Goal: Feedback & Contribution: Submit feedback/report problem

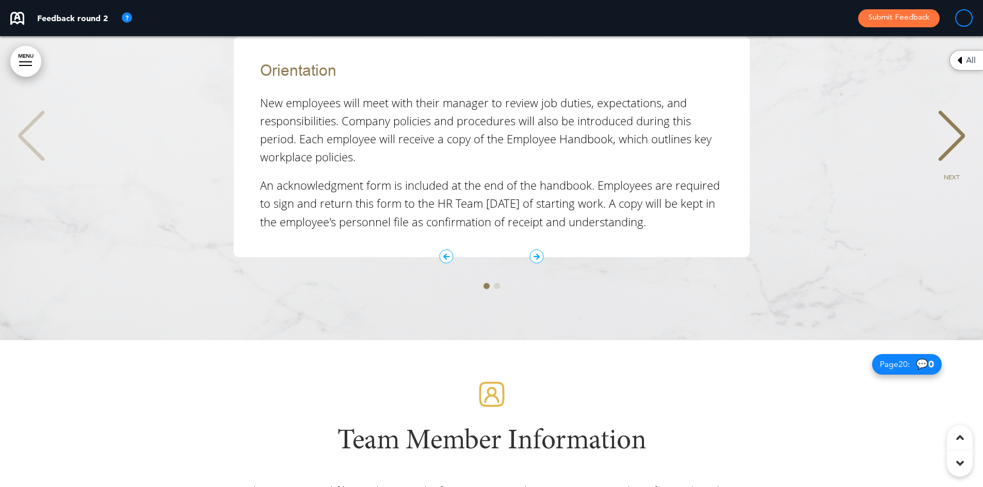
scroll to position [9336, 0]
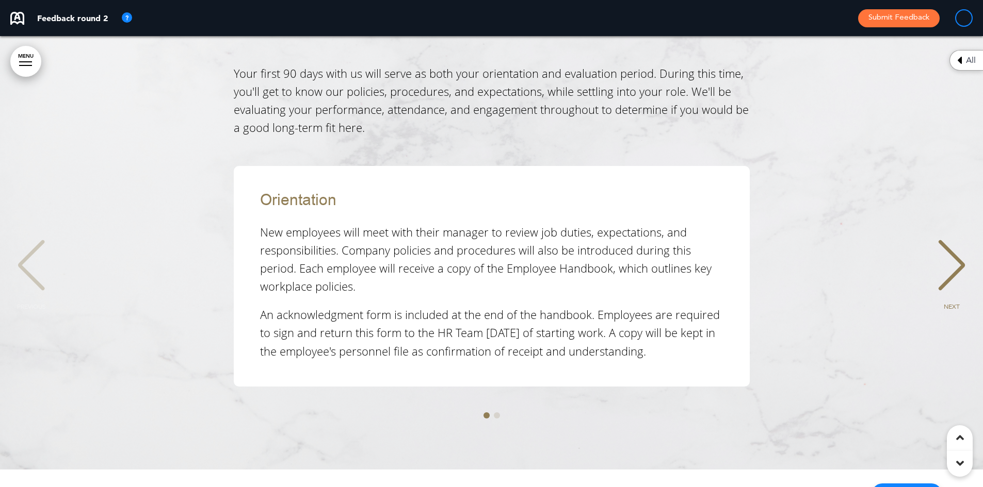
click at [940, 249] on div "NEXT" at bounding box center [951, 275] width 31 height 52
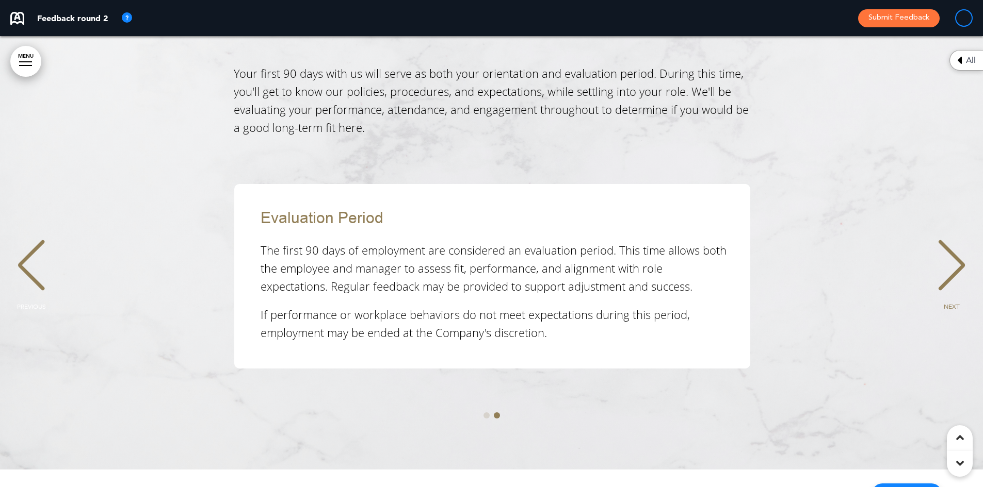
scroll to position [0, 967]
click at [942, 249] on div "NEXT" at bounding box center [951, 275] width 31 height 52
click at [948, 249] on div "NEXT" at bounding box center [951, 275] width 31 height 52
click at [37, 249] on div "PREVIOUS" at bounding box center [30, 275] width 31 height 52
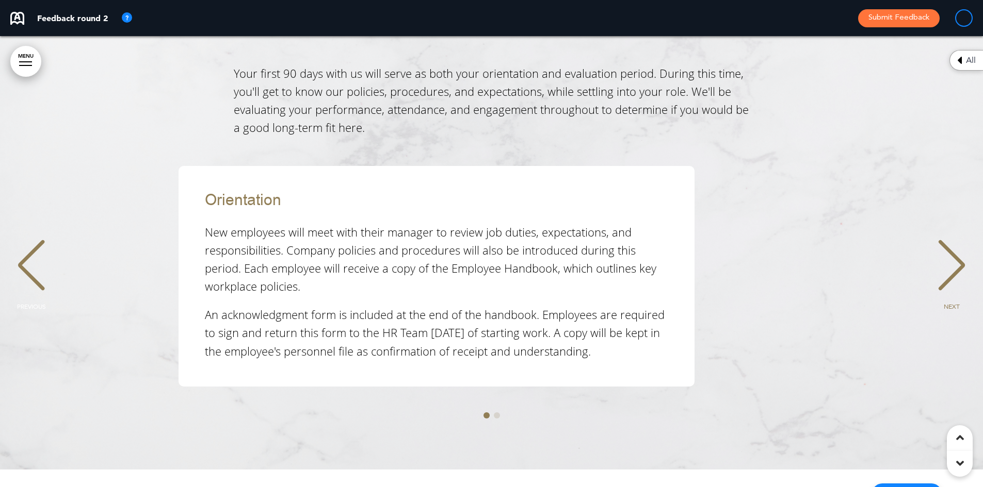
scroll to position [0, 2]
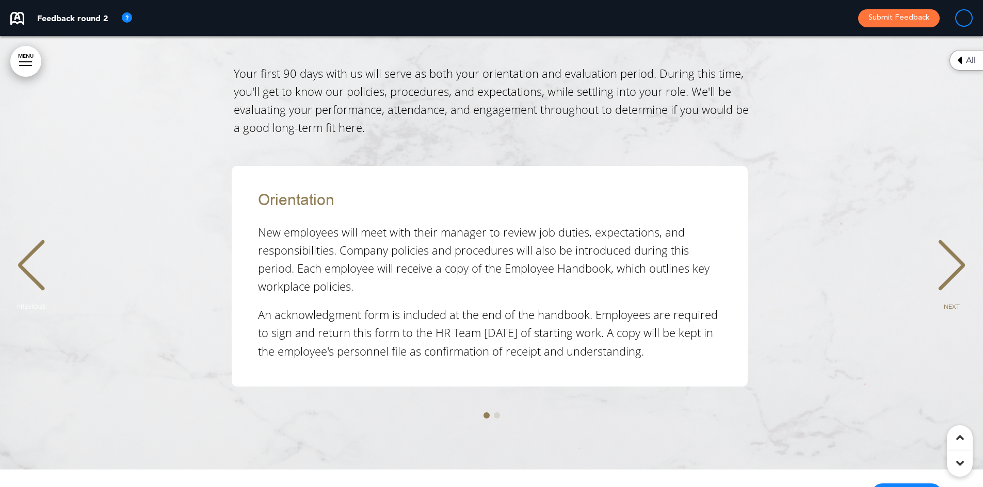
click at [37, 249] on div "PREVIOUS" at bounding box center [30, 275] width 31 height 52
click at [43, 249] on div "PREVIOUS" at bounding box center [30, 275] width 31 height 52
click at [942, 249] on div "NEXT" at bounding box center [951, 275] width 31 height 52
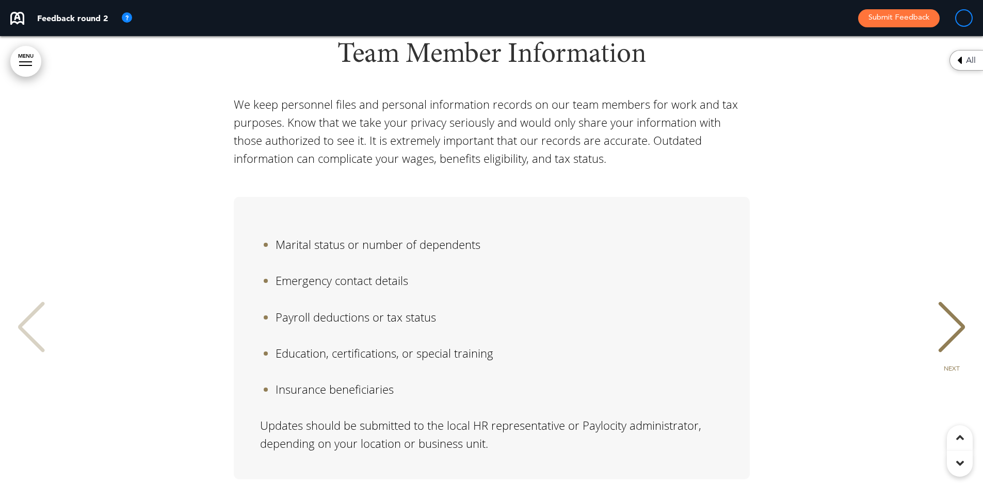
scroll to position [9852, 0]
click at [935, 271] on div "Personal Information Employees are responsible for promptly updating any person…" at bounding box center [491, 356] width 962 height 338
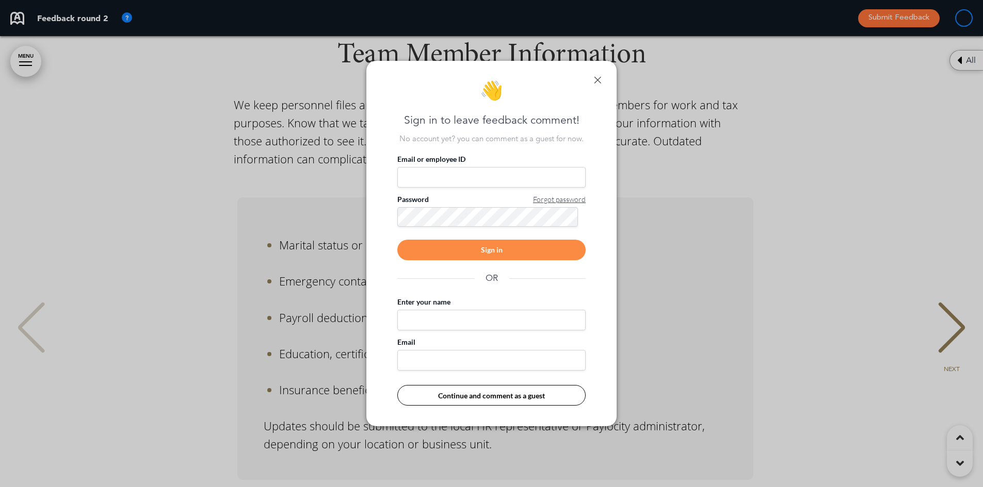
scroll to position [0, 975]
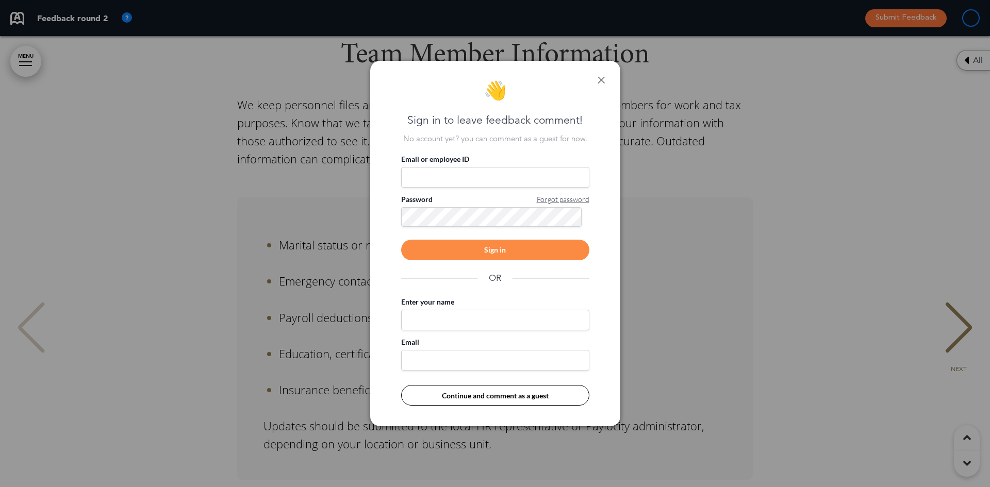
drag, startPoint x: 604, startPoint y: 79, endPoint x: 609, endPoint y: 83, distance: 6.3
click at [604, 79] on link at bounding box center [601, 79] width 7 height 7
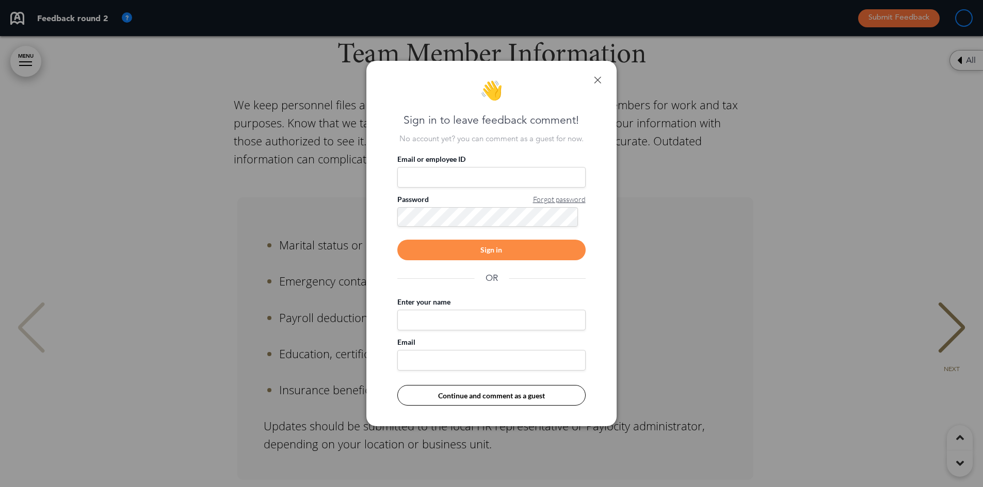
scroll to position [0, 967]
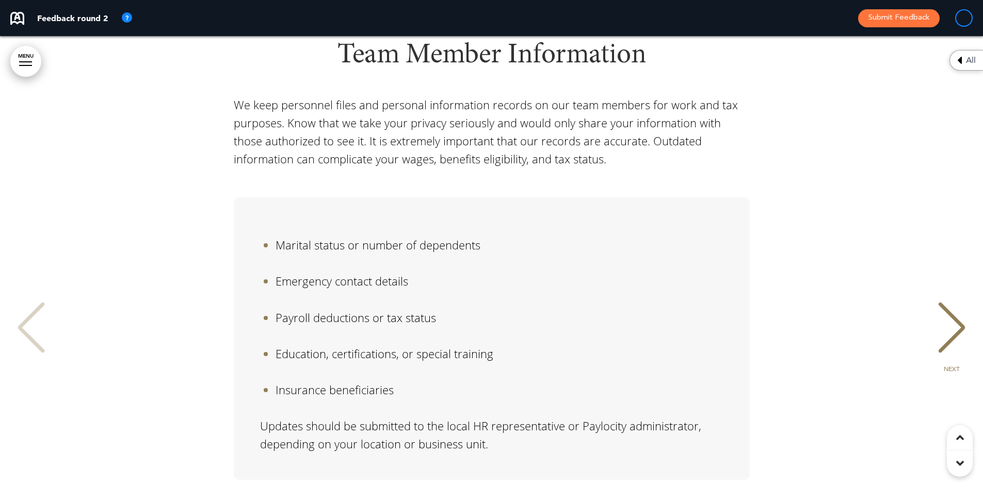
click at [950, 366] on span "NEXT" at bounding box center [951, 369] width 16 height 6
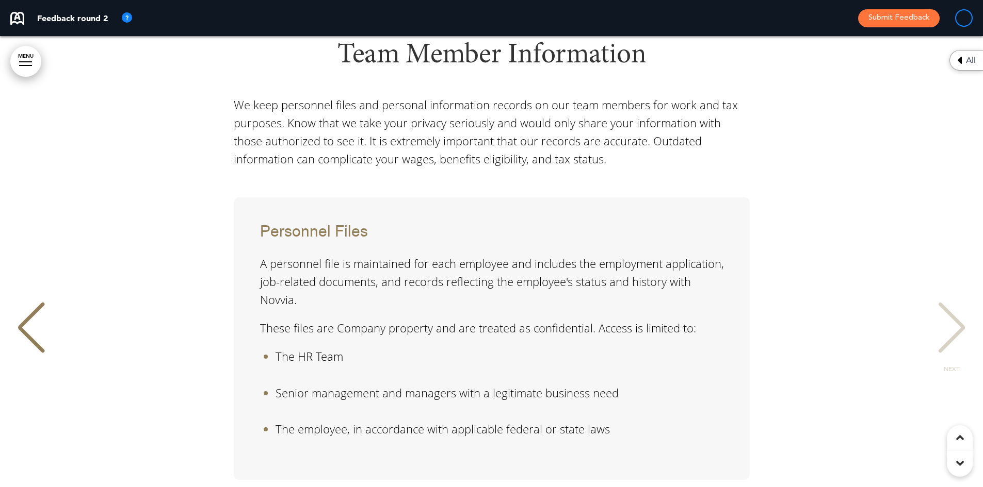
click at [951, 366] on span "NEXT" at bounding box center [951, 369] width 16 height 6
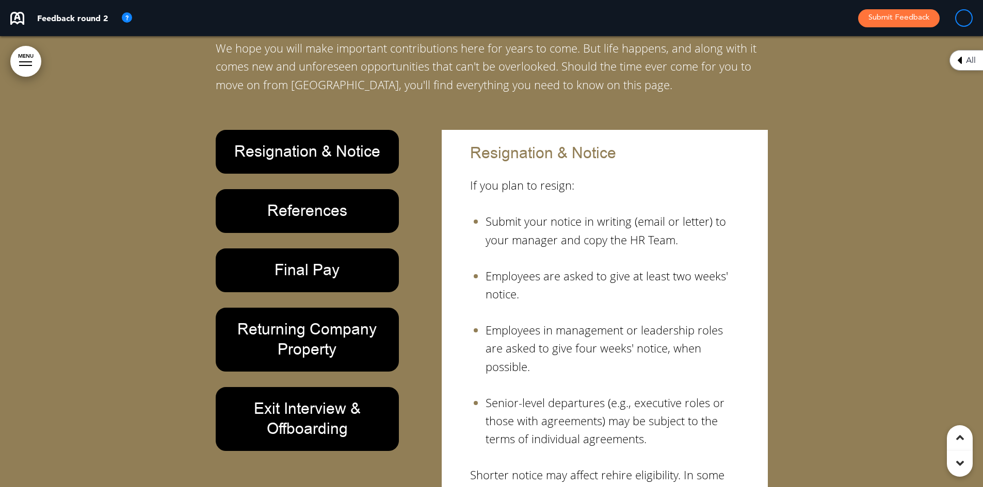
scroll to position [10987, 0]
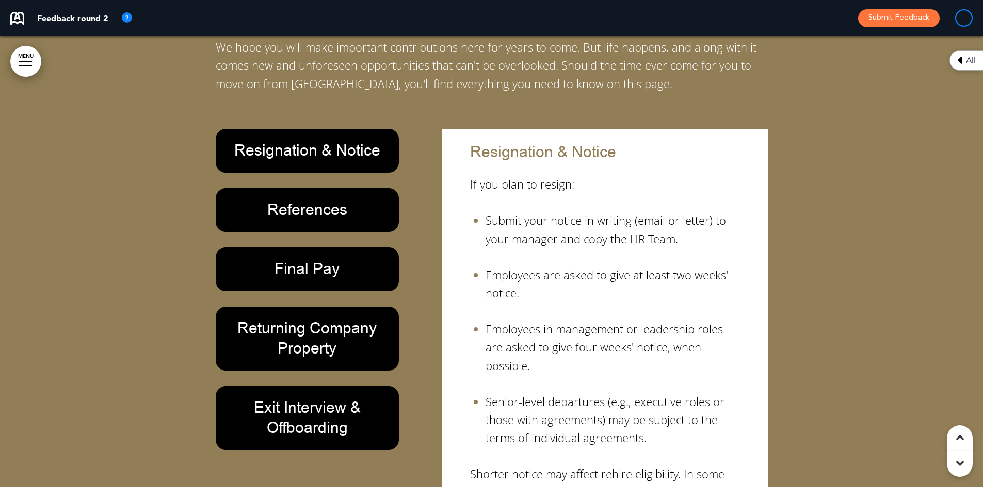
click at [303, 200] on h6 "References" at bounding box center [307, 210] width 160 height 20
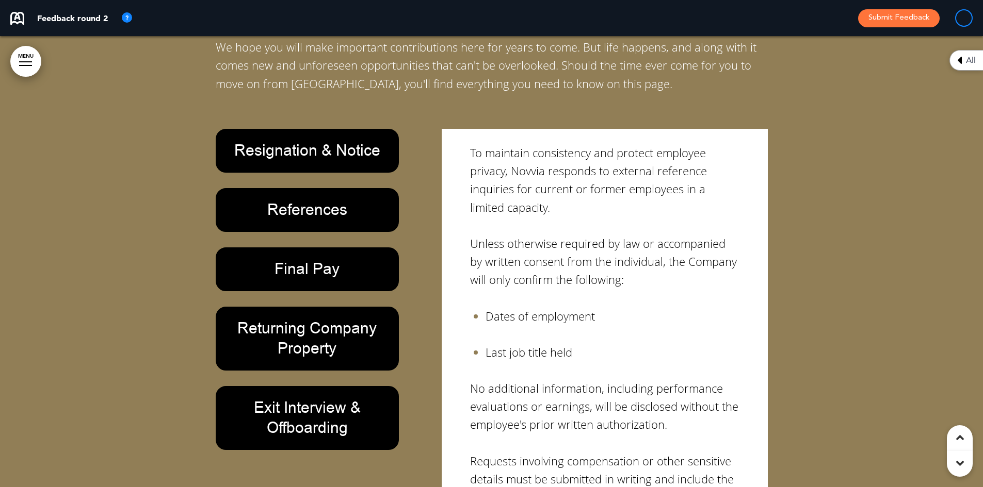
scroll to position [0, 0]
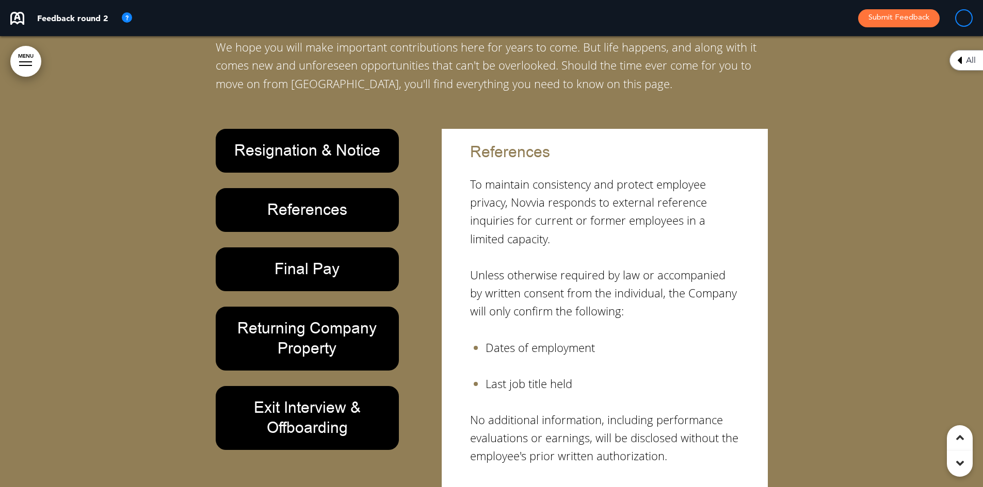
click at [312, 319] on h6 "Returning Company Property" at bounding box center [307, 339] width 160 height 40
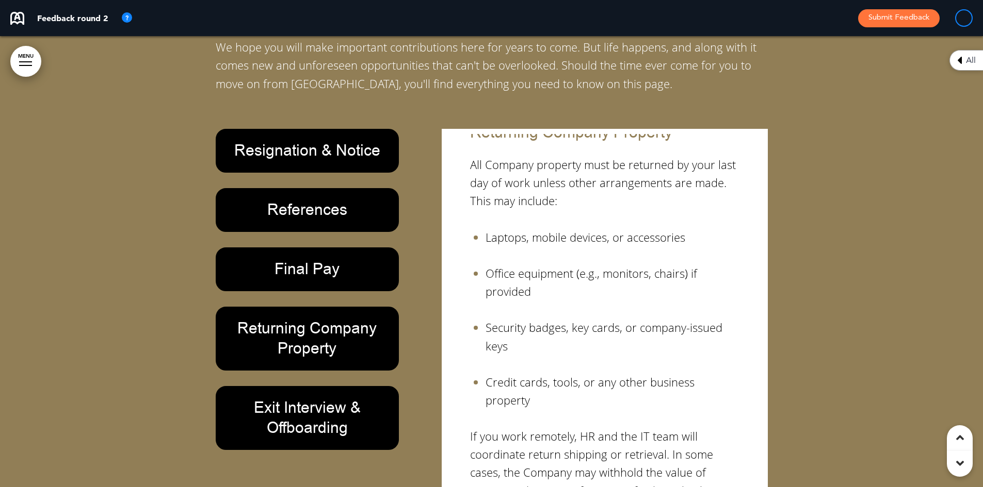
scroll to position [30, 0]
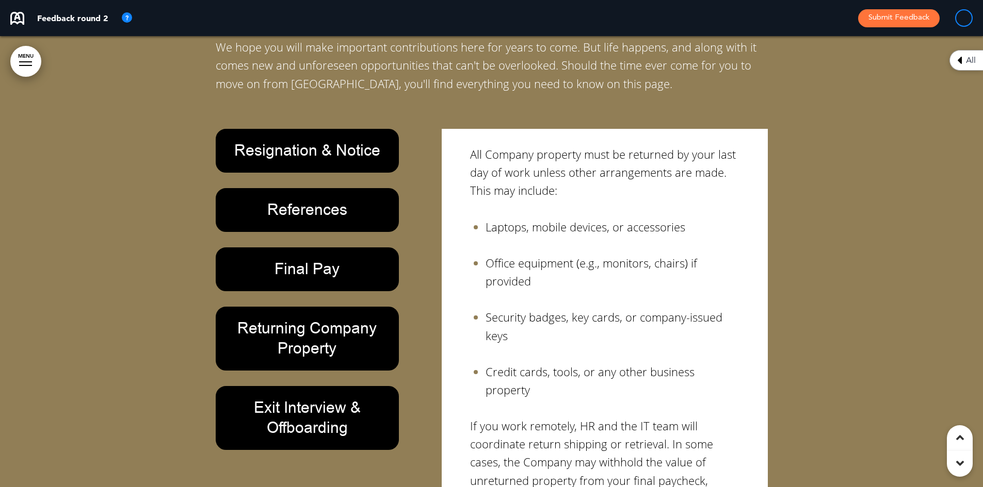
click at [315, 398] on h6 "Exit Interview & Offboarding" at bounding box center [307, 418] width 160 height 40
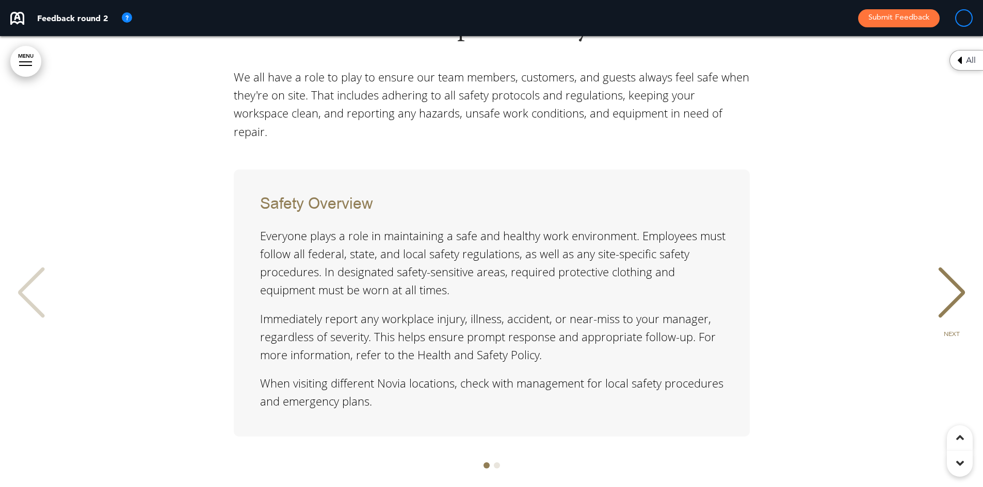
scroll to position [12018, 0]
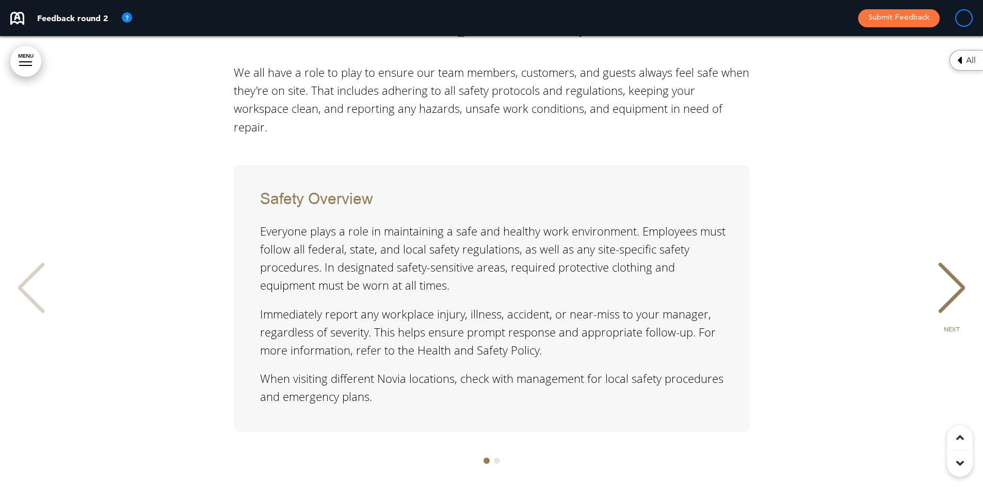
click at [954, 272] on div "NEXT" at bounding box center [951, 298] width 31 height 52
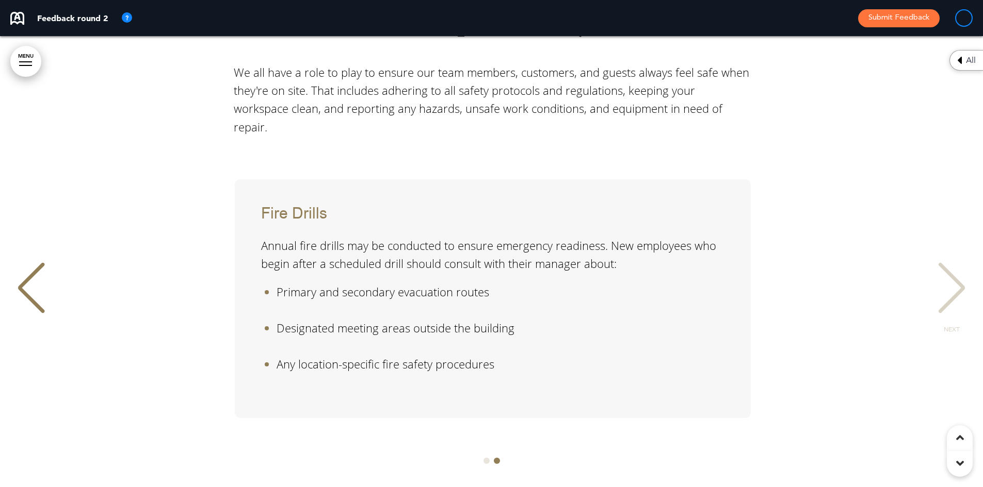
scroll to position [0, 967]
click at [954, 272] on div "NEXT" at bounding box center [951, 298] width 31 height 52
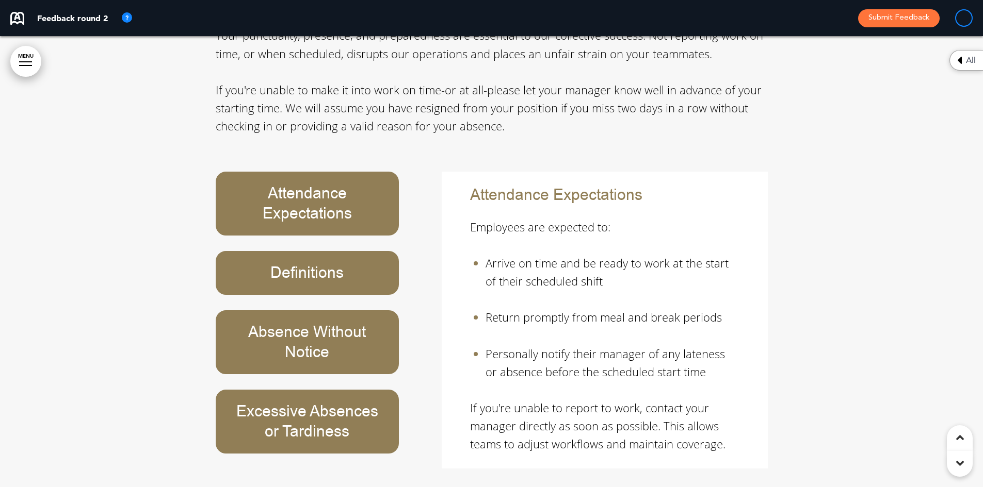
scroll to position [12586, 0]
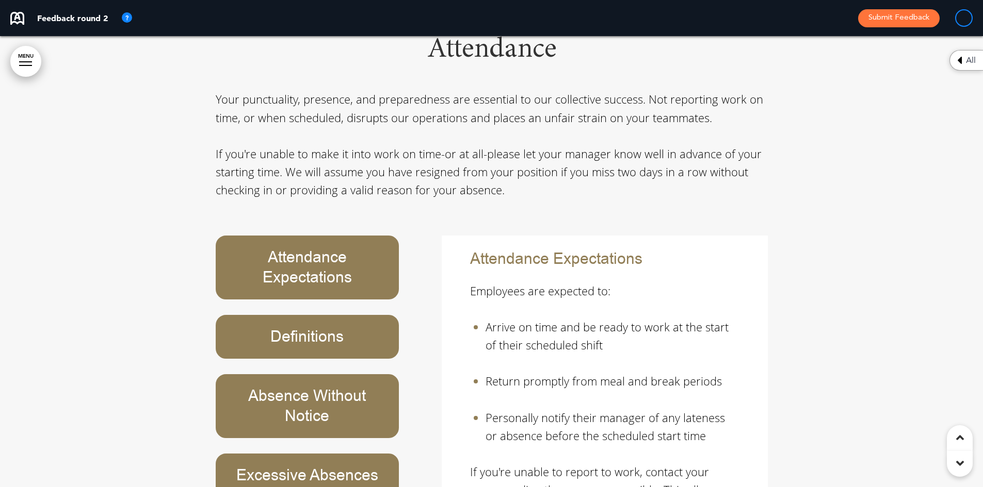
click at [324, 248] on h6 "Attendance Expectations" at bounding box center [307, 268] width 160 height 40
click at [319, 327] on h6 "Definitions" at bounding box center [307, 337] width 160 height 20
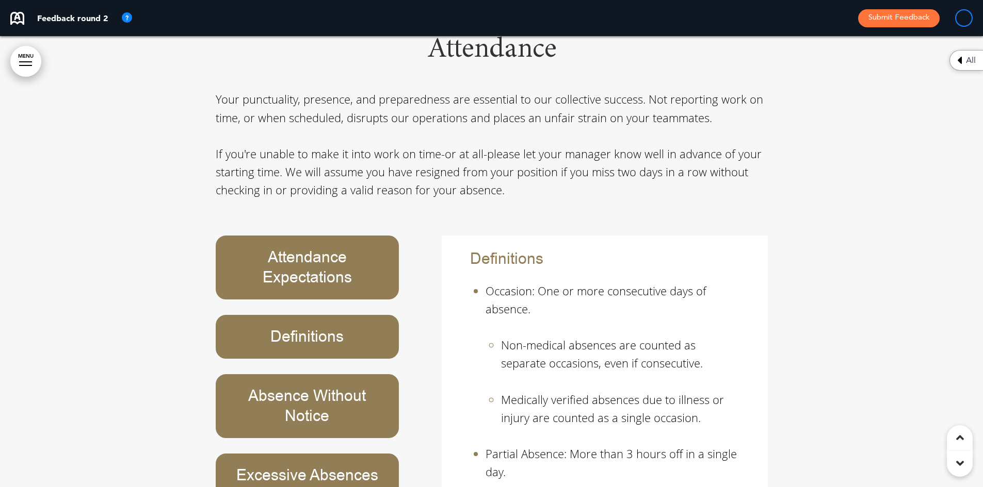
scroll to position [12, 0]
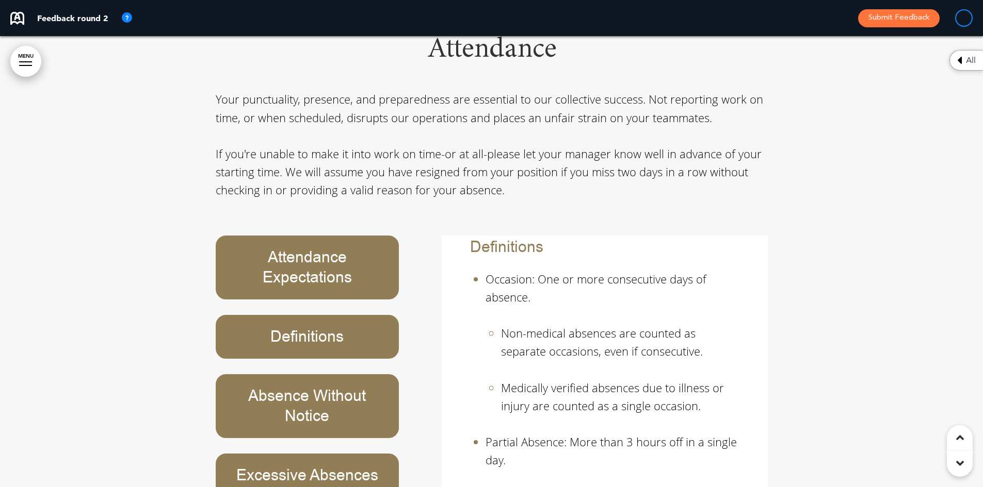
click at [300, 386] on h6 "Absence Without Notice" at bounding box center [307, 406] width 160 height 40
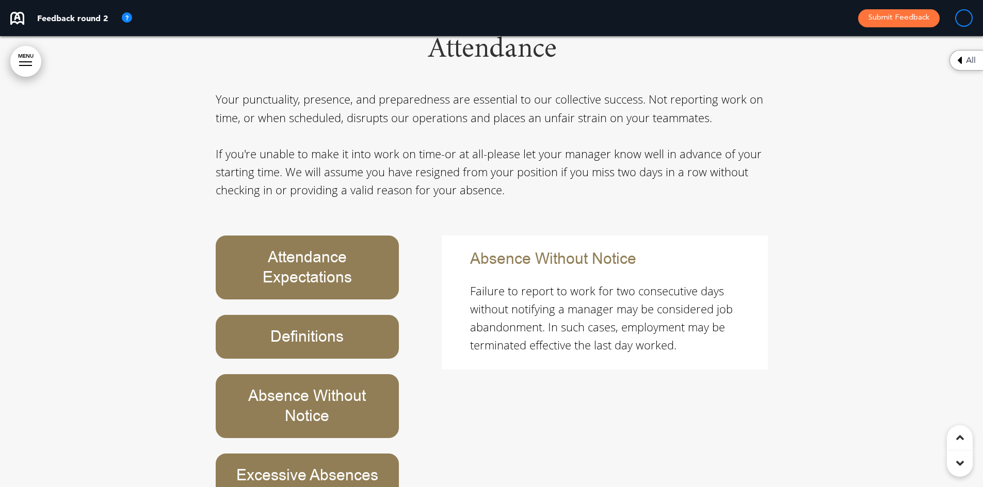
click at [281, 466] on h6 "Excessive Absences or Tardiness" at bounding box center [307, 486] width 160 height 40
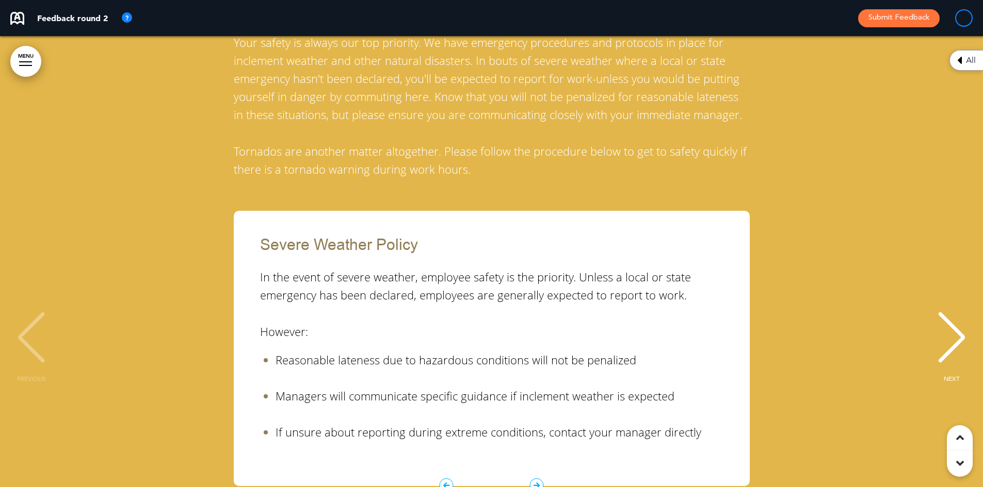
scroll to position [13308, 0]
click at [949, 376] on span "NEXT" at bounding box center [951, 379] width 16 height 6
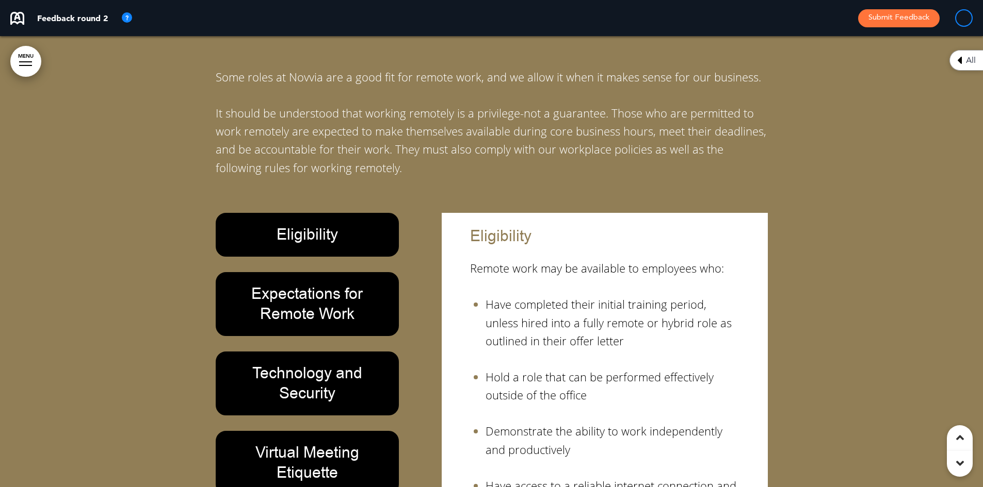
scroll to position [13979, 0]
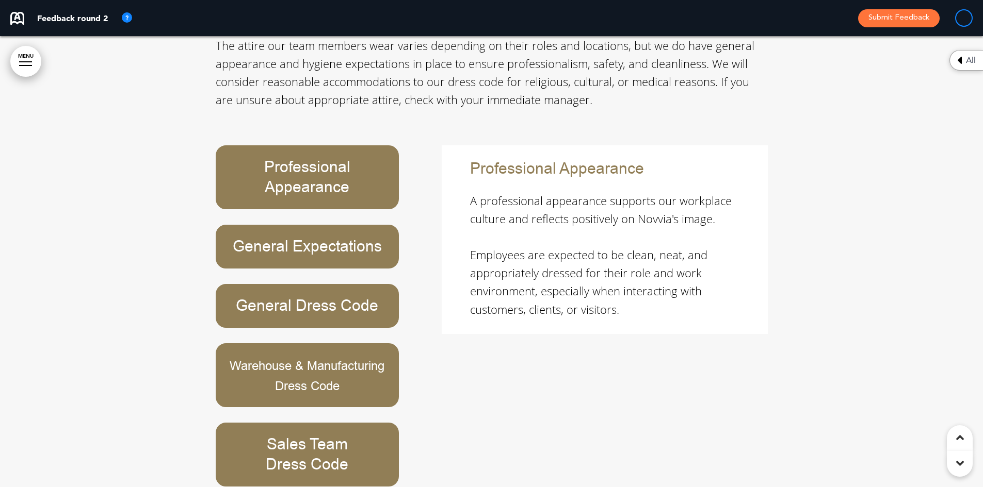
scroll to position [15010, 0]
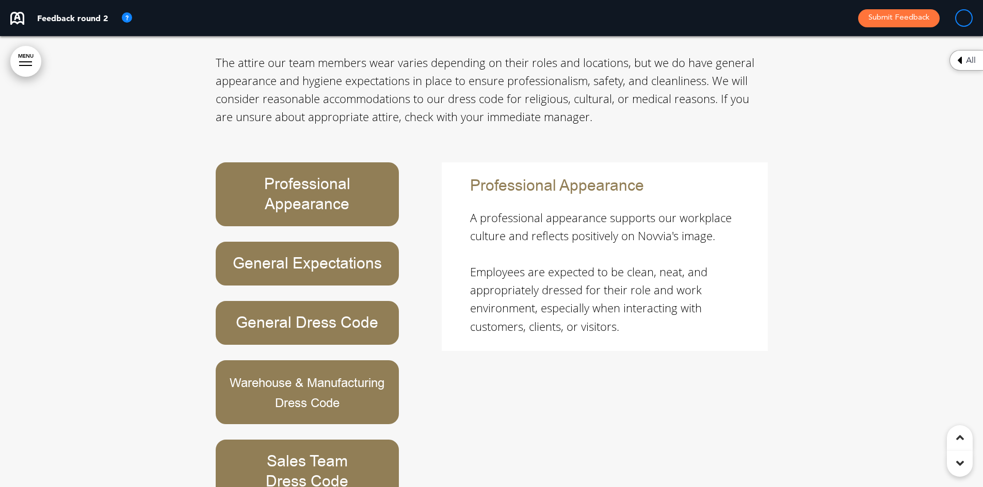
click at [311, 375] on span "Warehouse & Manufacturing Dress Code" at bounding box center [307, 393] width 155 height 37
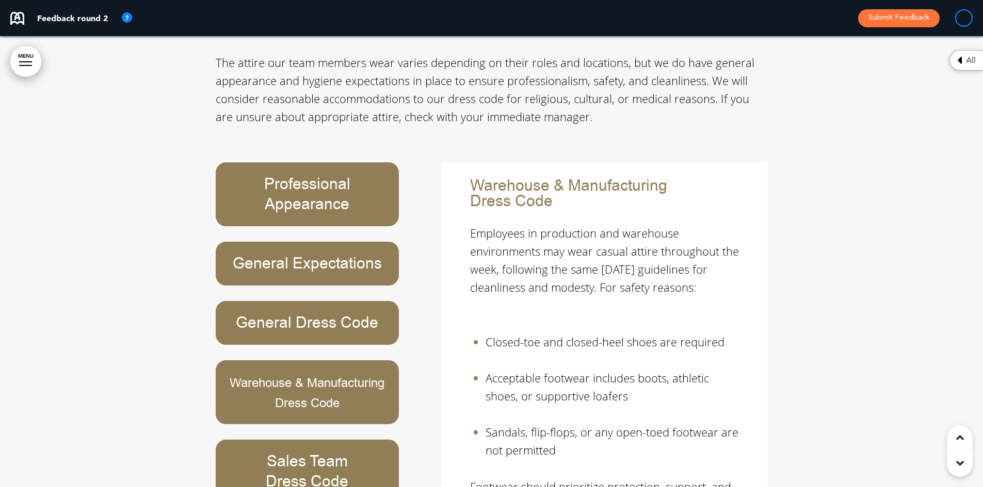
click at [290, 452] on h6 "Sales Team Dress Code" at bounding box center [307, 472] width 160 height 40
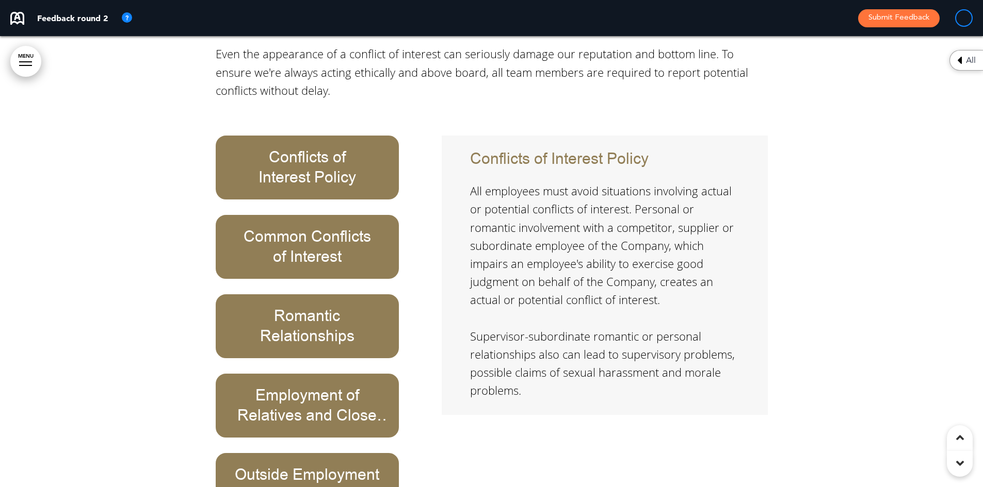
scroll to position [21716, 0]
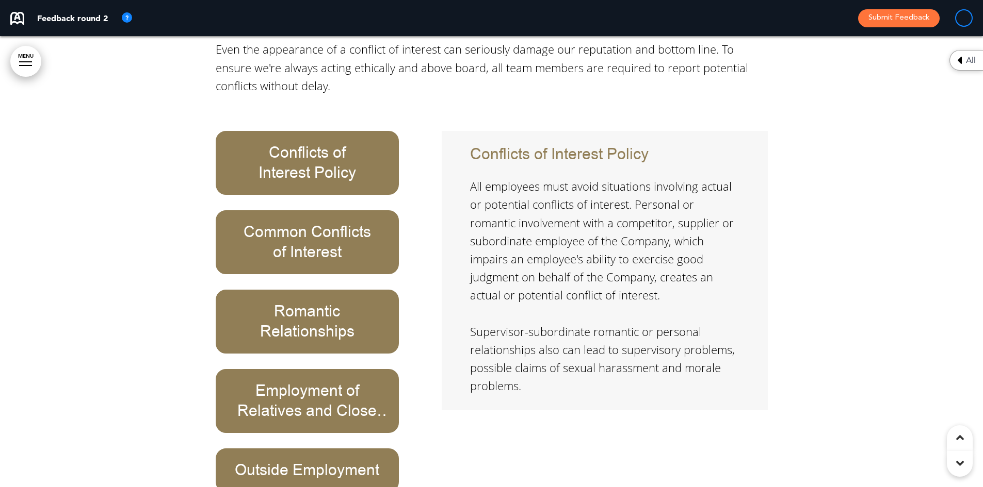
click at [365, 381] on h6 "Employment of Relatives and Close Personal Connections" at bounding box center [307, 401] width 160 height 40
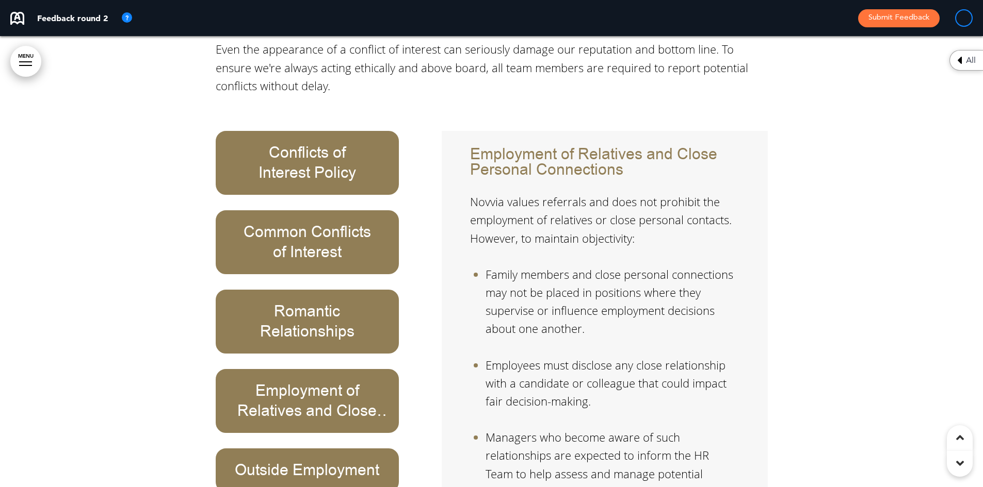
click at [382, 381] on h6 "Employment of Relatives and Close Personal Connections" at bounding box center [307, 401] width 160 height 40
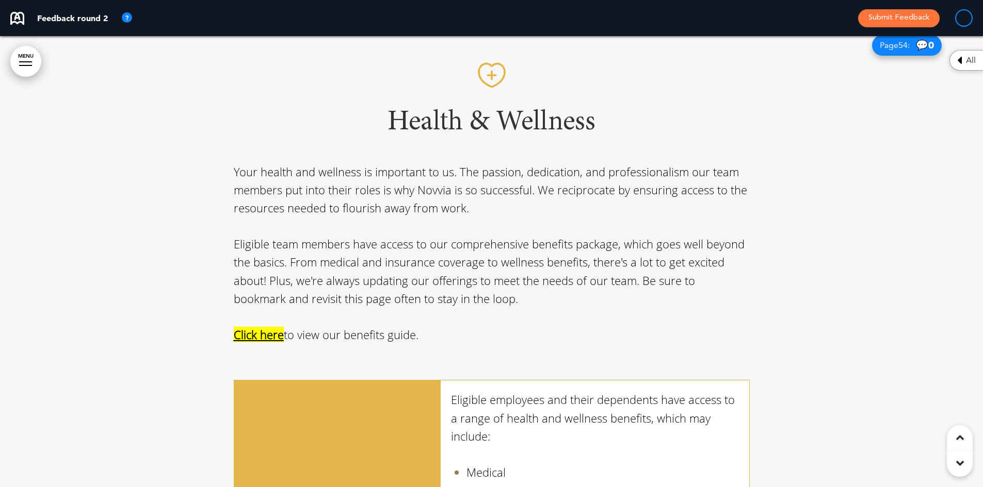
scroll to position [27080, 0]
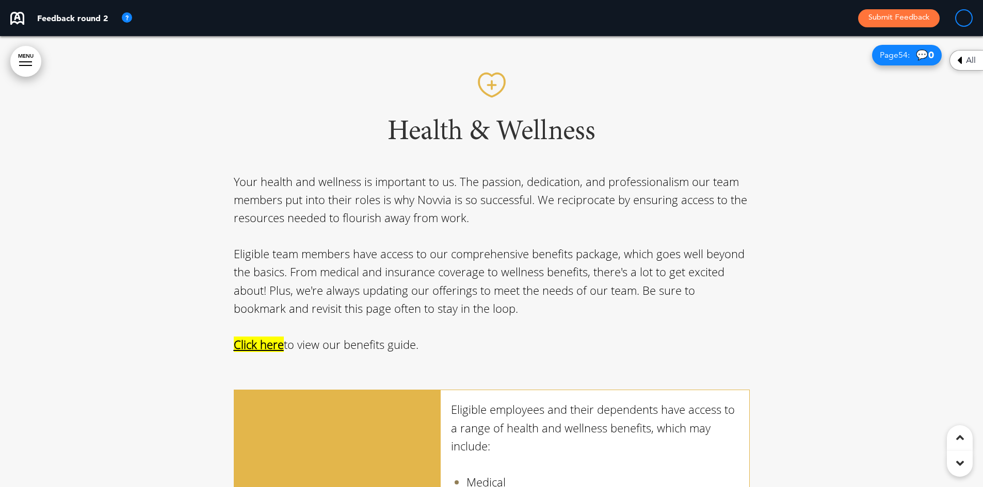
click at [275, 337] on span "Click here" at bounding box center [259, 344] width 50 height 15
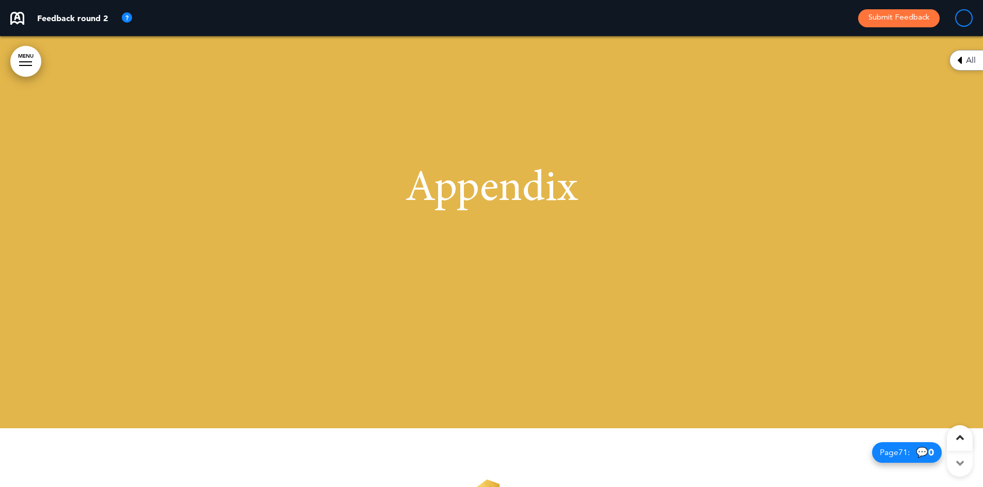
scroll to position [35623, 0]
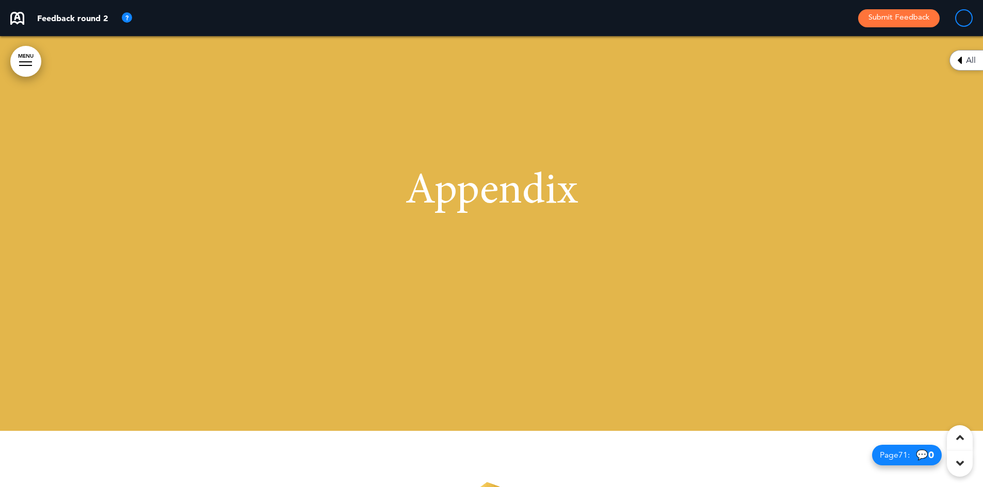
click at [963, 439] on icon at bounding box center [960, 438] width 8 height 12
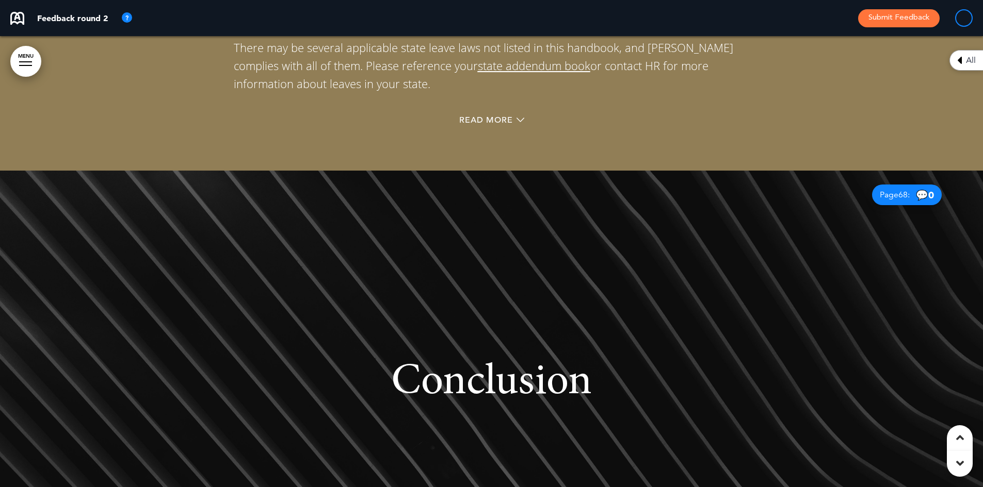
click at [963, 439] on icon at bounding box center [960, 438] width 8 height 12
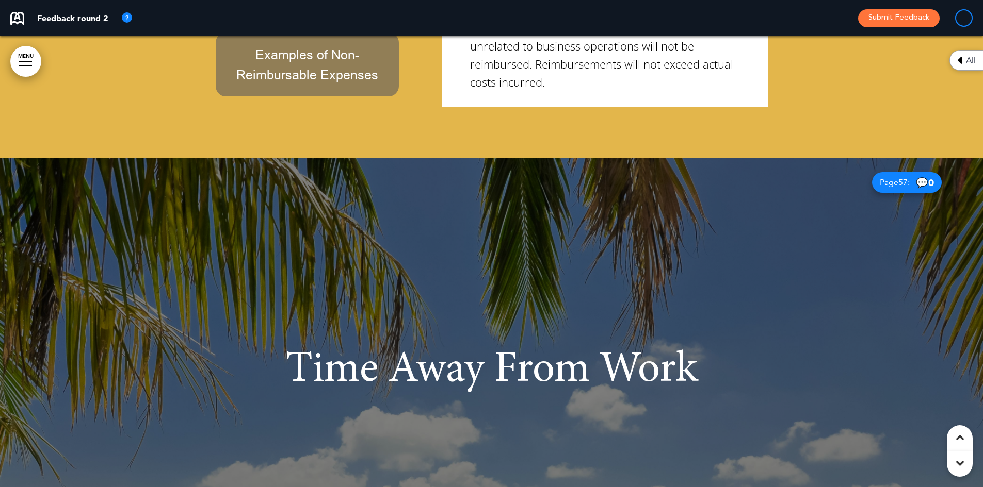
click at [963, 439] on icon at bounding box center [960, 438] width 8 height 12
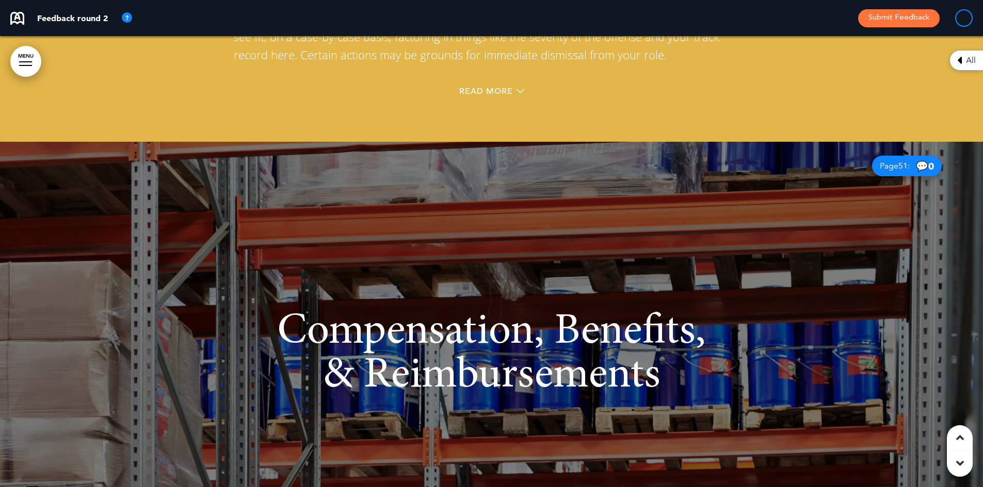
click at [963, 439] on icon at bounding box center [960, 438] width 8 height 12
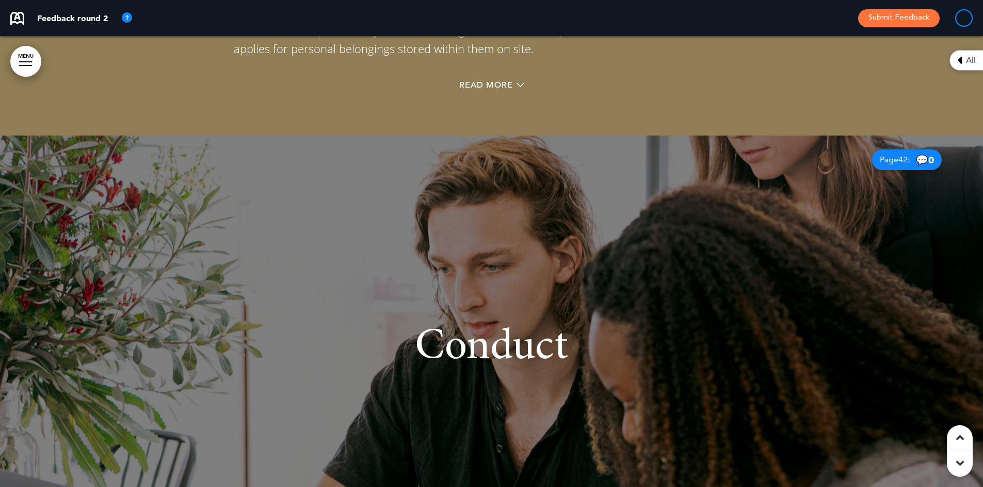
click at [963, 439] on icon at bounding box center [960, 438] width 8 height 12
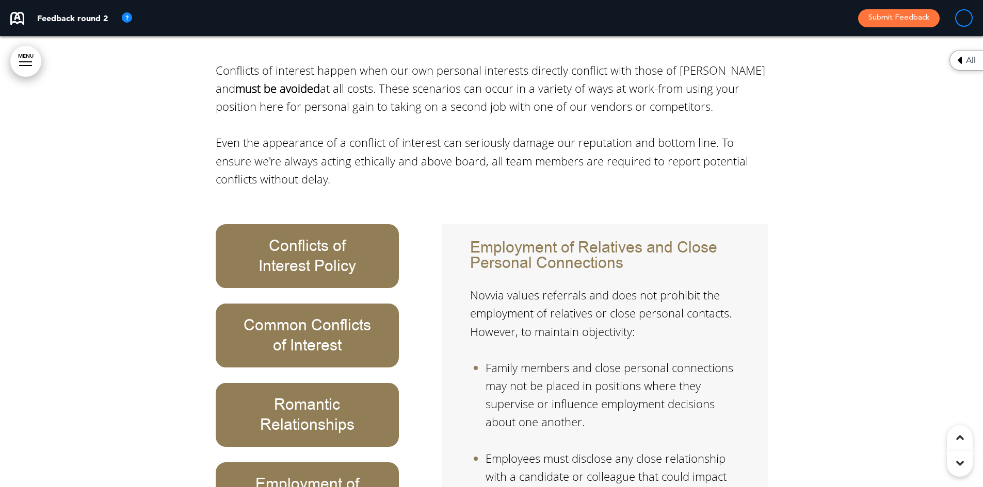
scroll to position [21652, 0]
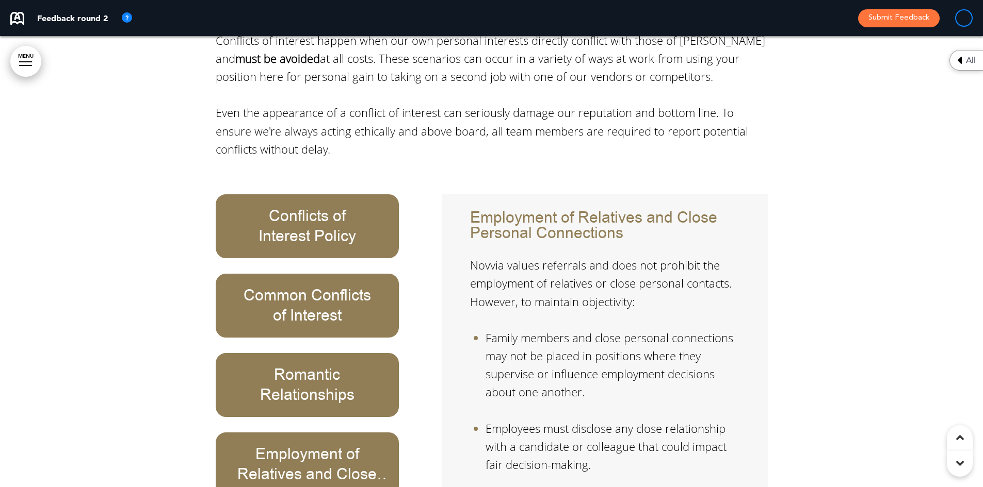
click at [414, 377] on div "Conflicts of Interest Policy Common Conflicts of Interest Romantic Relationship…" at bounding box center [318, 375] width 204 height 362
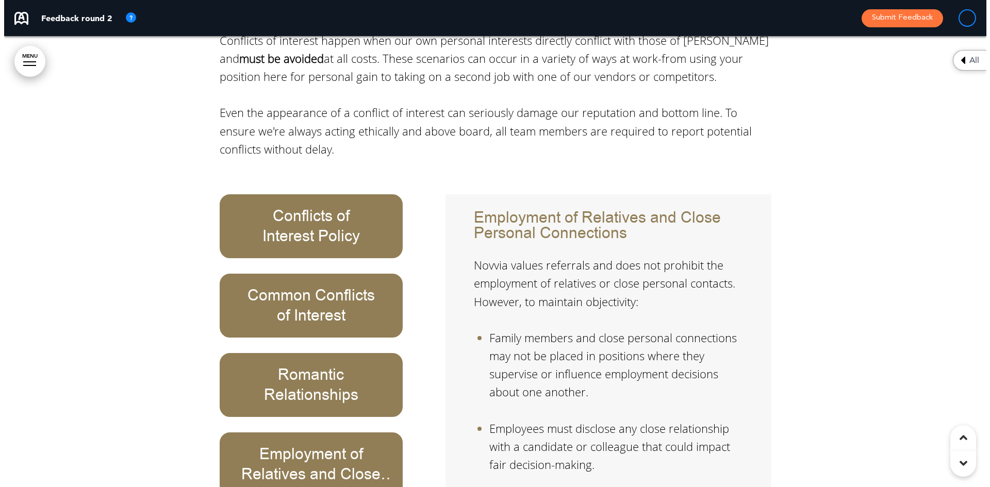
scroll to position [0, 975]
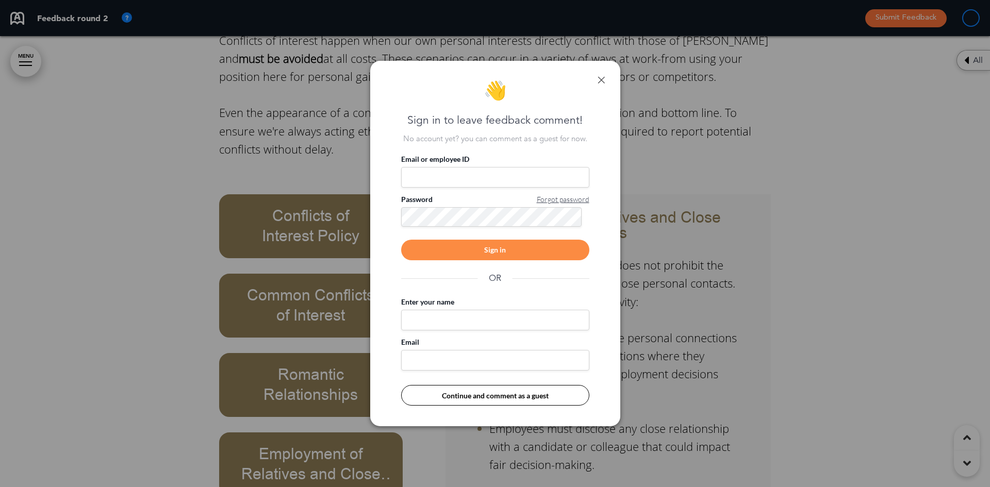
click at [511, 181] on input "Email or employee ID" at bounding box center [495, 177] width 188 height 21
type input "**********"
click at [509, 251] on div "Sign in" at bounding box center [495, 250] width 188 height 21
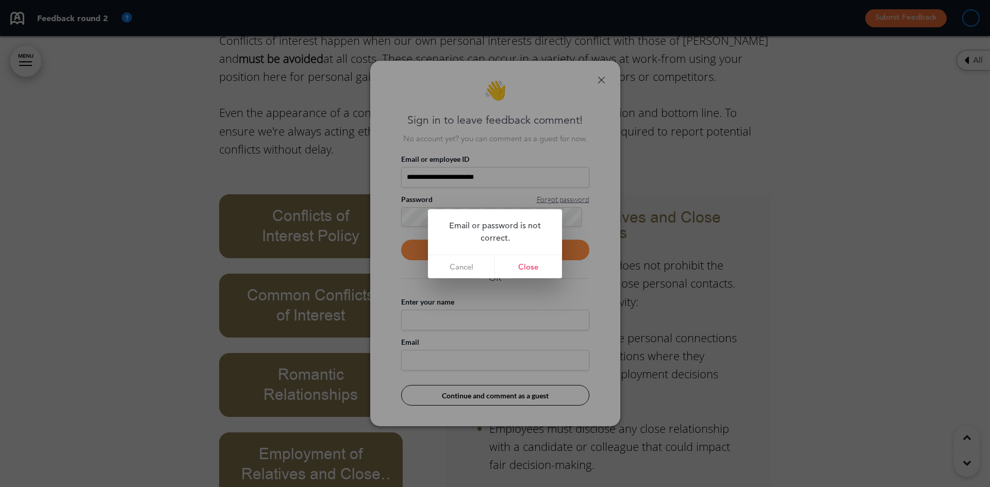
click at [445, 171] on div at bounding box center [495, 243] width 990 height 487
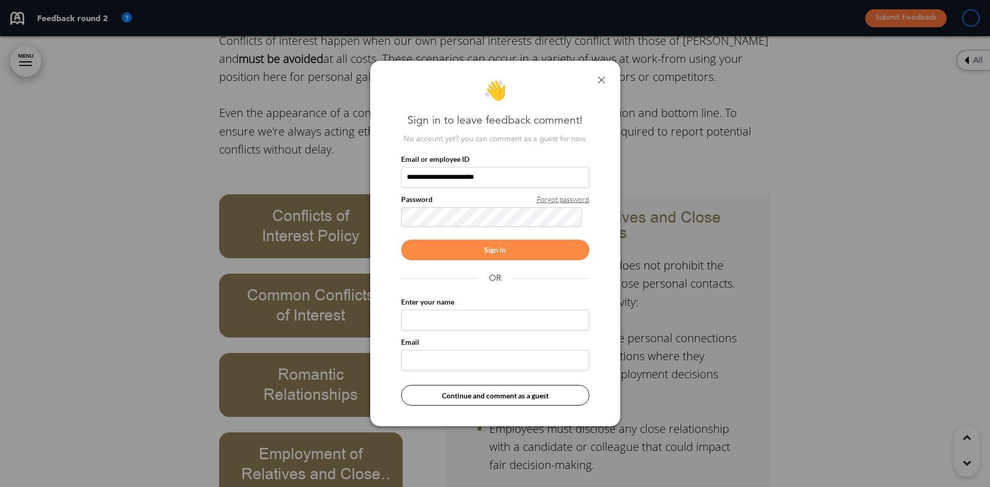
click at [385, 207] on div "**********" at bounding box center [495, 244] width 250 height 366
click at [515, 247] on div "Sign in" at bounding box center [495, 250] width 188 height 21
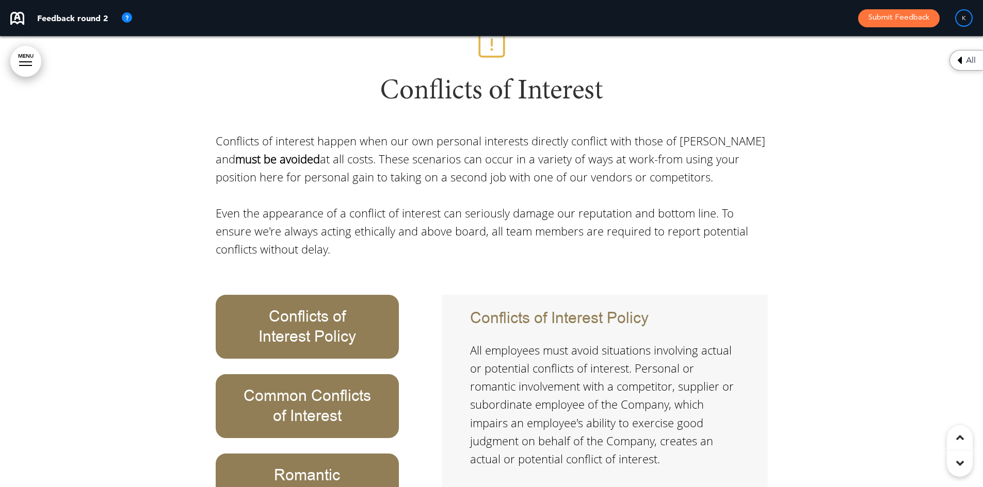
scroll to position [21752, 0]
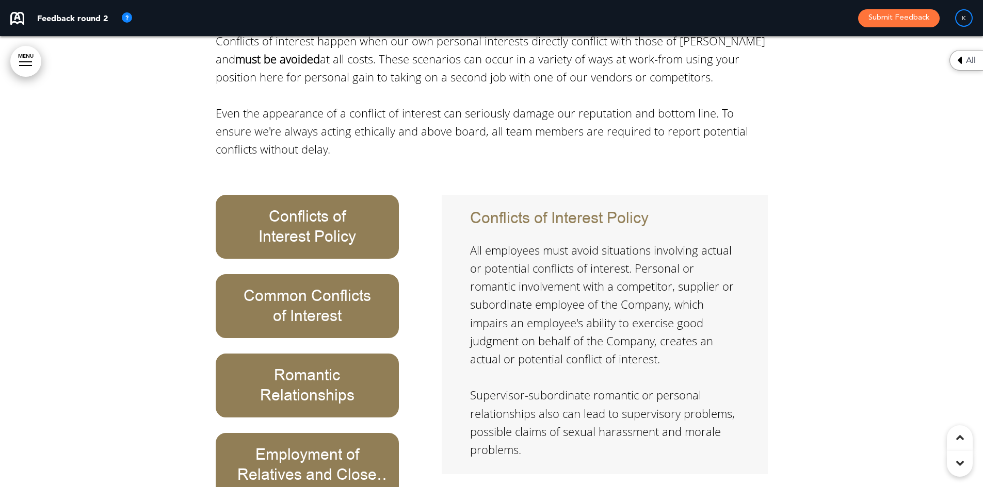
click at [401, 360] on div "Conflicts of Interest Policy Common Conflicts of Interest Romantic Relationship…" at bounding box center [318, 376] width 204 height 362
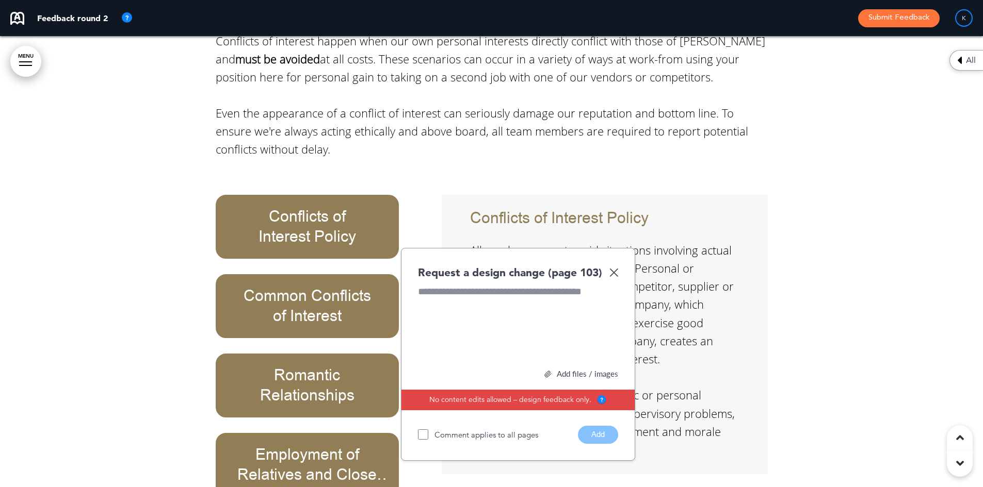
click at [483, 285] on div at bounding box center [518, 323] width 200 height 77
click at [573, 285] on div "**********" at bounding box center [518, 323] width 200 height 77
click at [577, 285] on div "**********" at bounding box center [518, 323] width 200 height 77
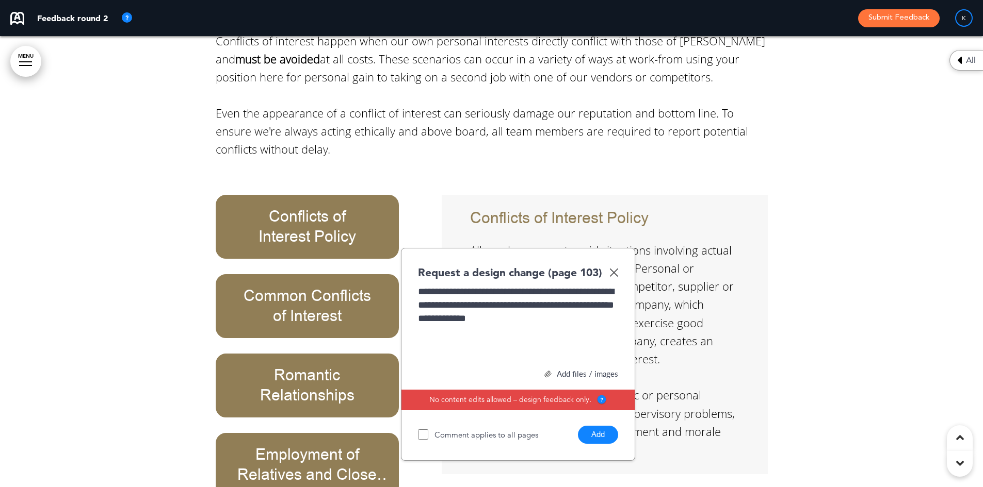
click at [348, 445] on h6 "Employment of Relatives and Close Personal Connections" at bounding box center [307, 465] width 160 height 40
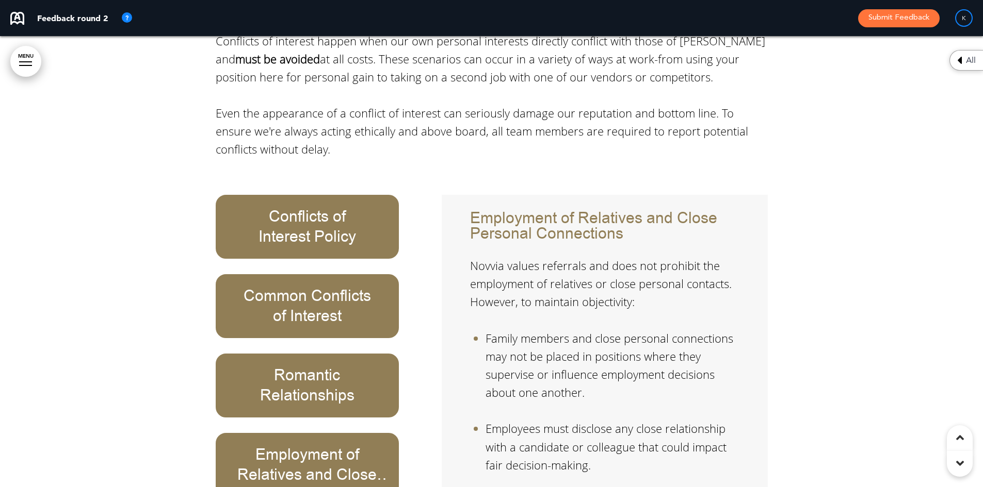
click at [416, 371] on div "Conflicts of Interest Policy Common Conflicts of Interest Romantic Relationship…" at bounding box center [318, 376] width 204 height 362
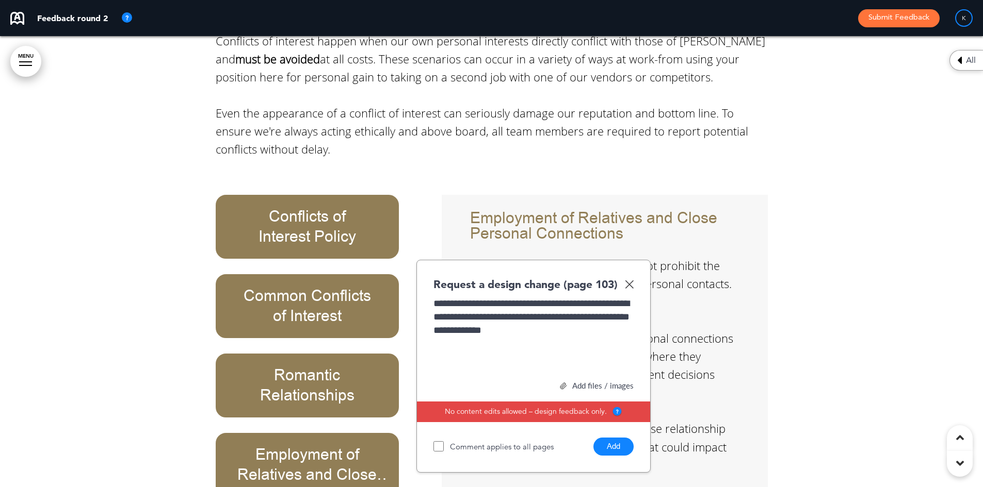
click at [623, 297] on div "**********" at bounding box center [533, 335] width 200 height 77
click at [622, 438] on button "Add" at bounding box center [613, 447] width 40 height 18
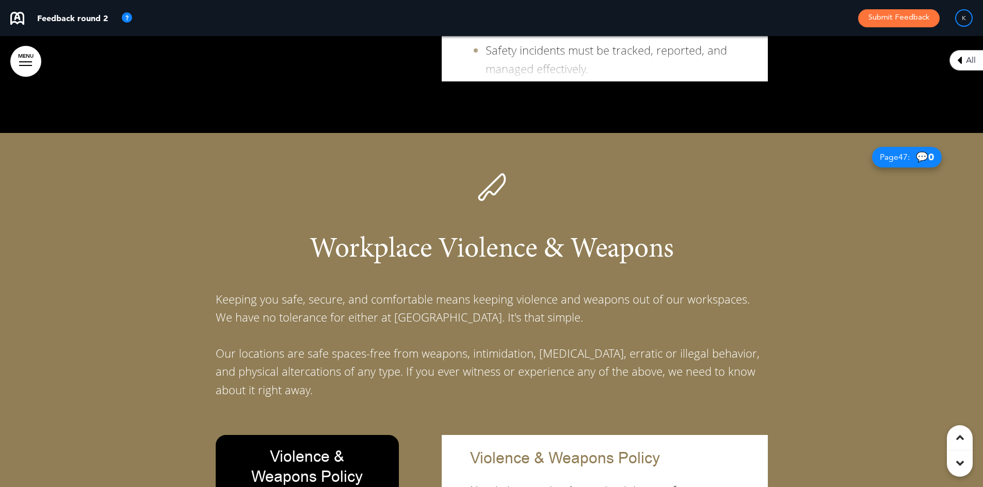
scroll to position [22990, 0]
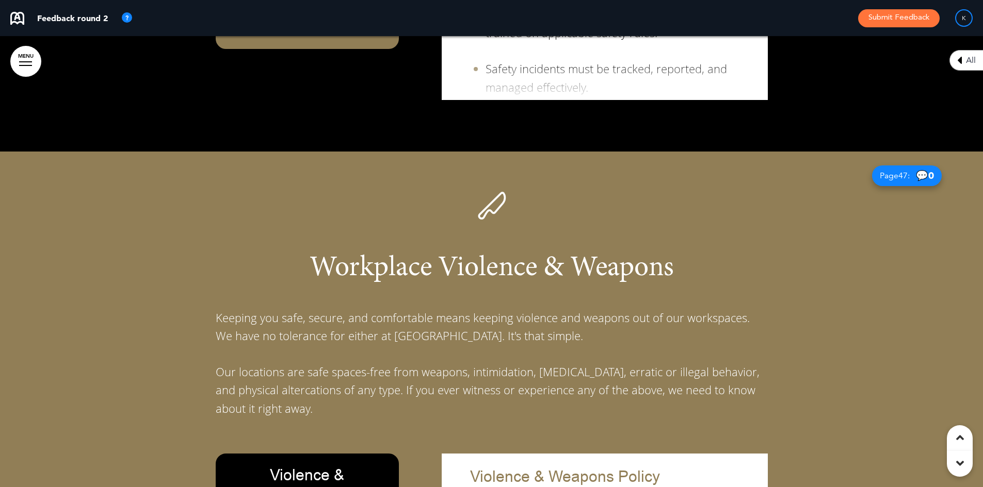
click at [493, 190] on img at bounding box center [491, 205] width 31 height 31
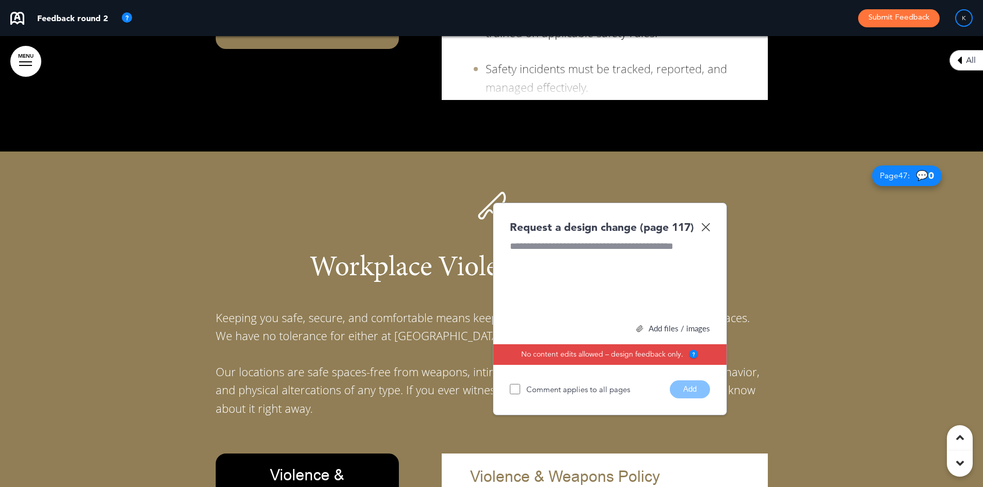
click at [554, 240] on div at bounding box center [610, 278] width 200 height 77
click at [606, 240] on div "**********" at bounding box center [610, 278] width 200 height 77
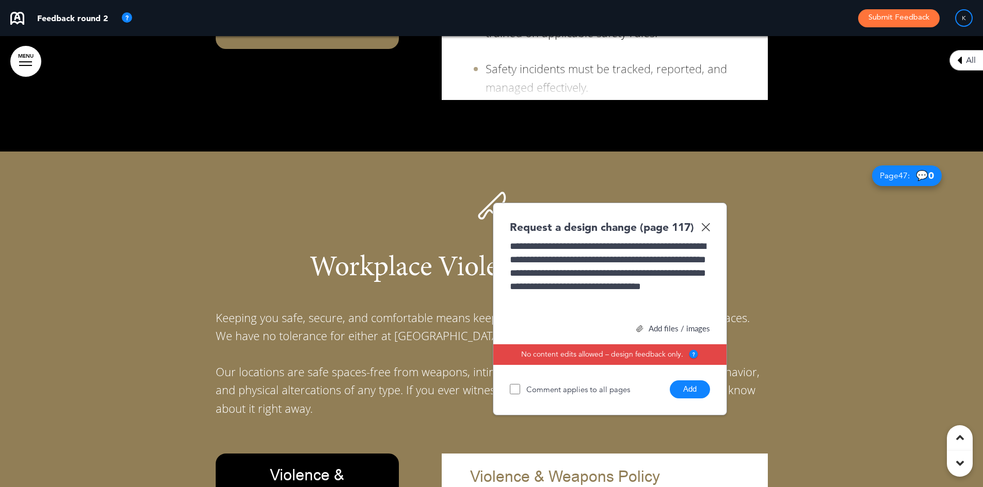
click at [671, 325] on div "Add files / images" at bounding box center [610, 329] width 200 height 8
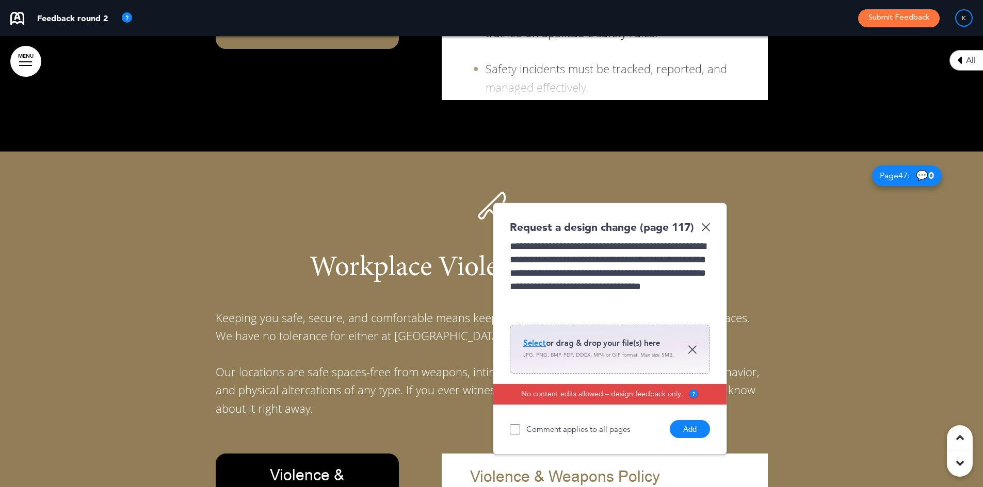
click at [537, 338] on span "Select" at bounding box center [534, 343] width 23 height 10
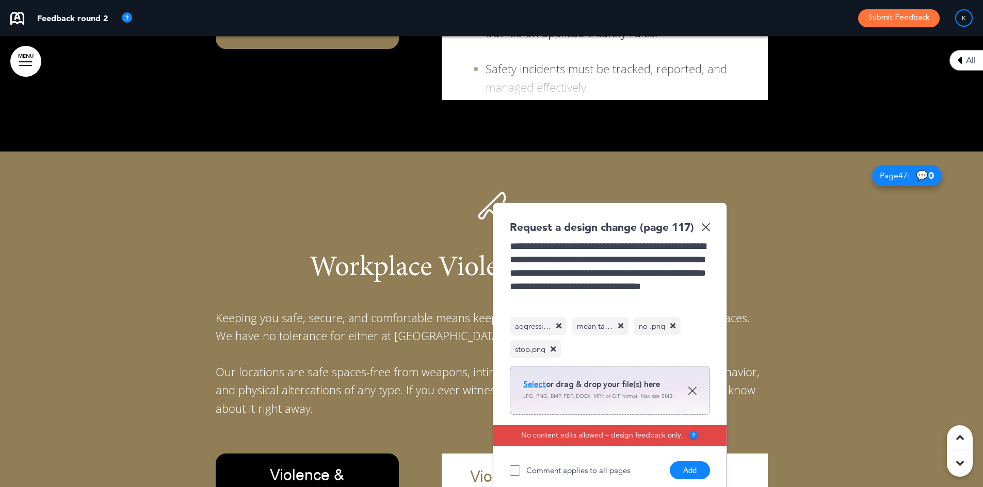
click at [693, 462] on button "Add" at bounding box center [690, 471] width 40 height 18
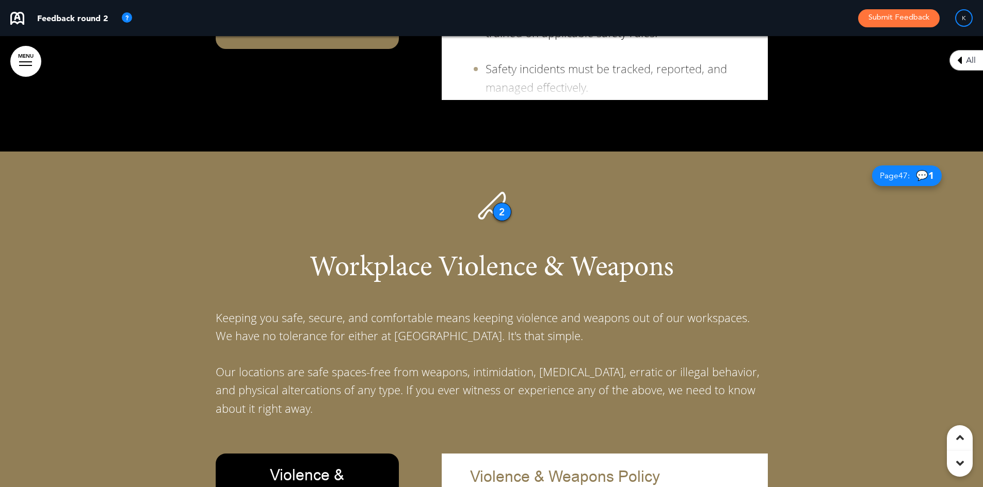
click at [502, 203] on div "2" at bounding box center [502, 212] width 19 height 19
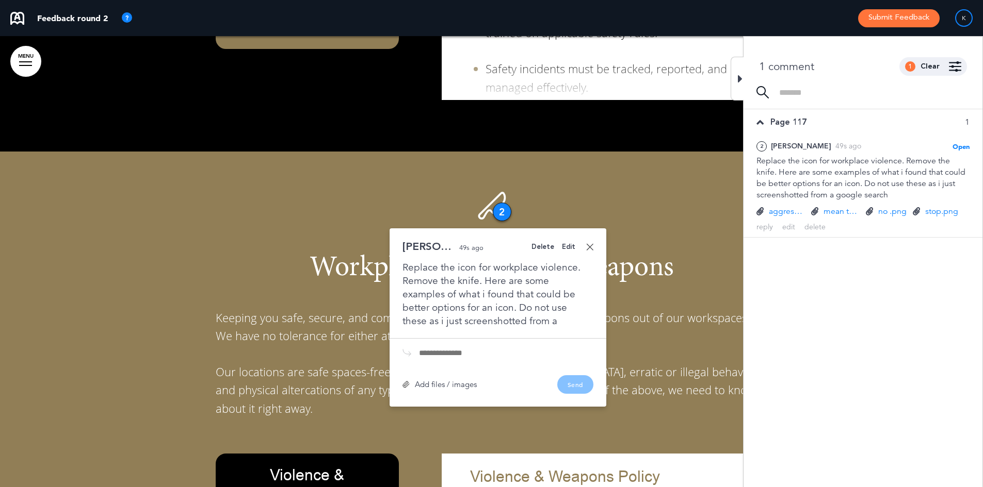
click at [681, 190] on div "Workplace Violence & Weapons Keeping you safe, secure, and comfortable means ke…" at bounding box center [492, 313] width 552 height 246
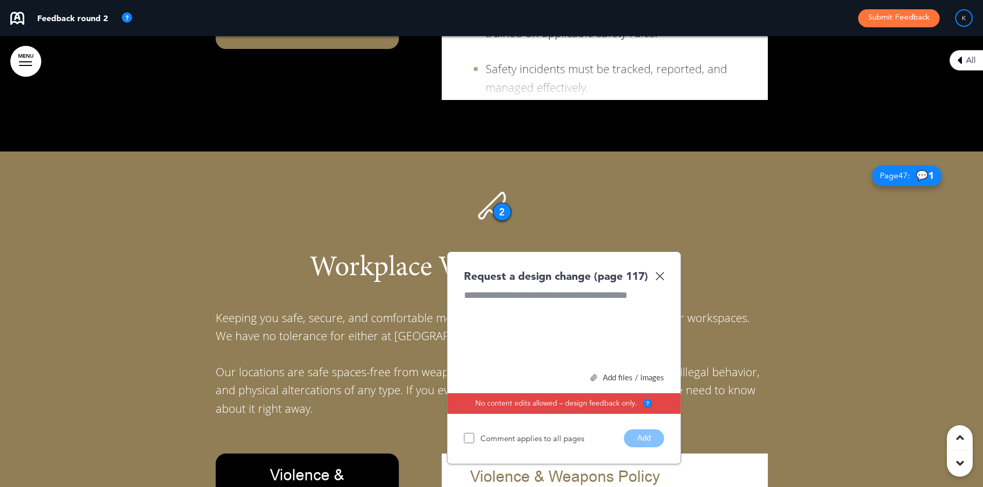
click at [659, 272] on img at bounding box center [659, 276] width 9 height 9
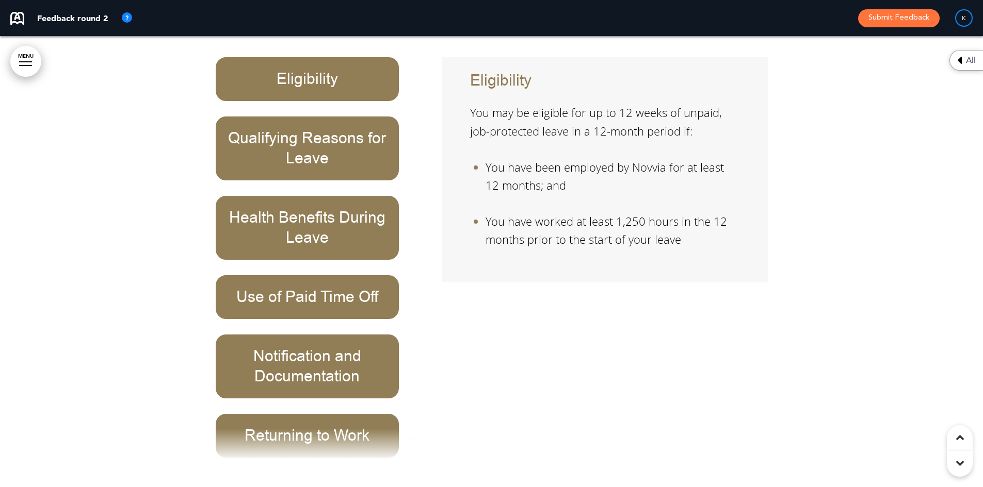
scroll to position [32120, 0]
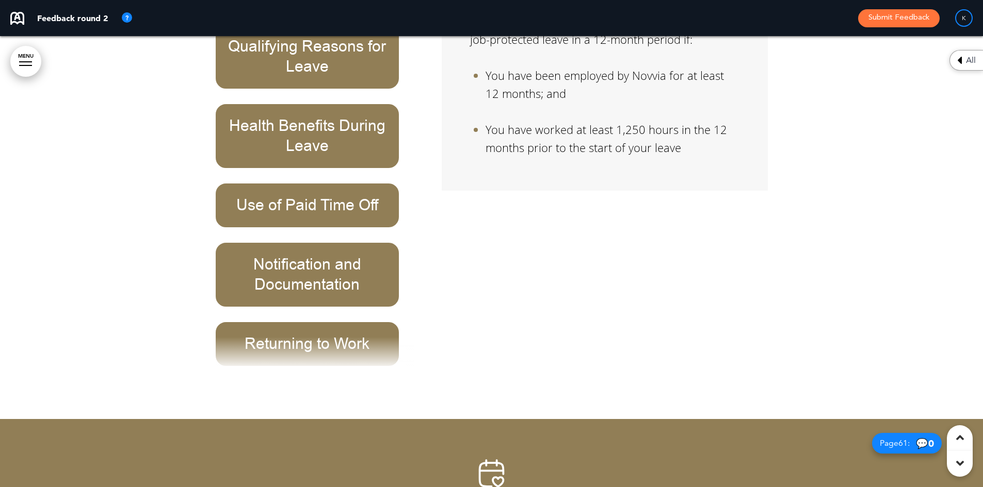
click at [487, 458] on img at bounding box center [491, 473] width 31 height 31
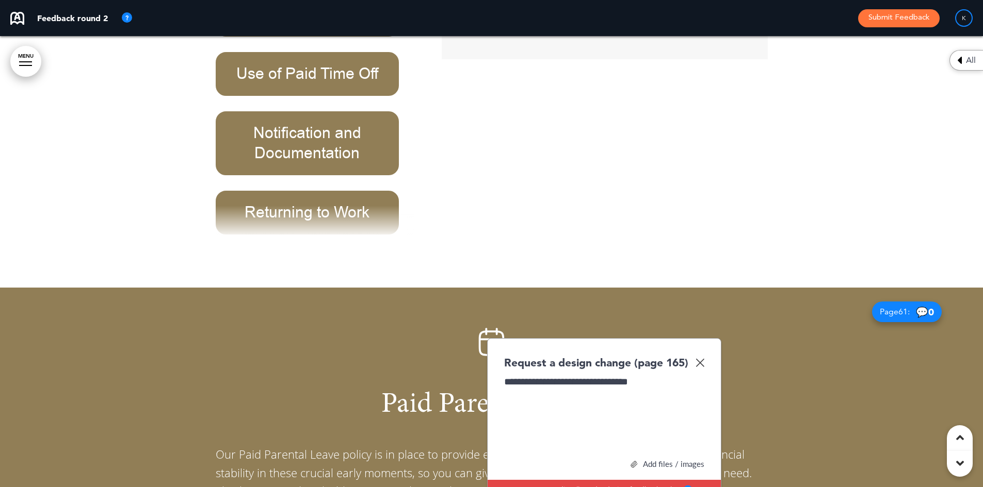
scroll to position [32275, 0]
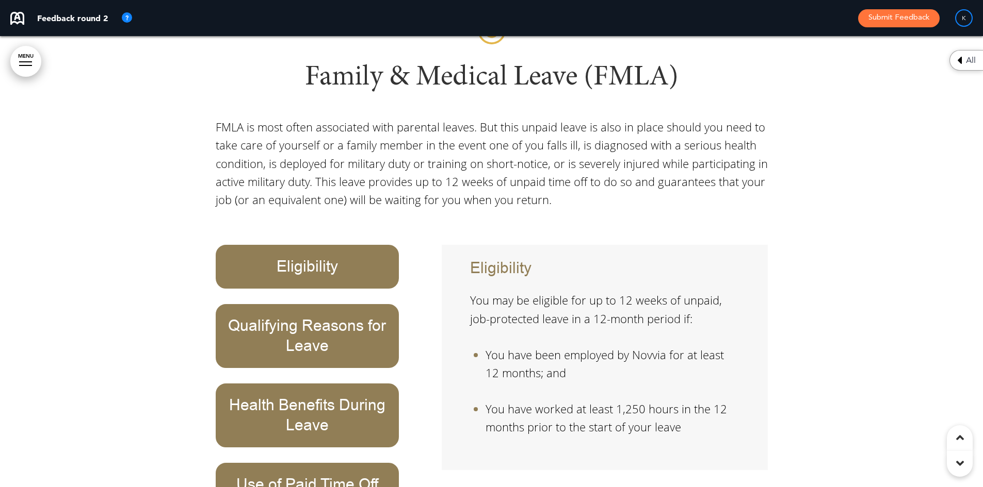
scroll to position [31708, 0]
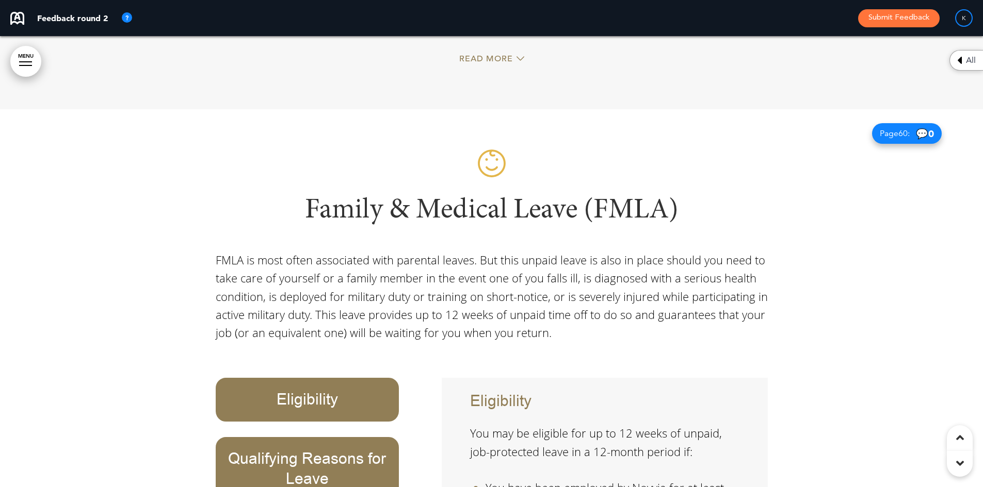
click at [486, 148] on img at bounding box center [491, 163] width 31 height 31
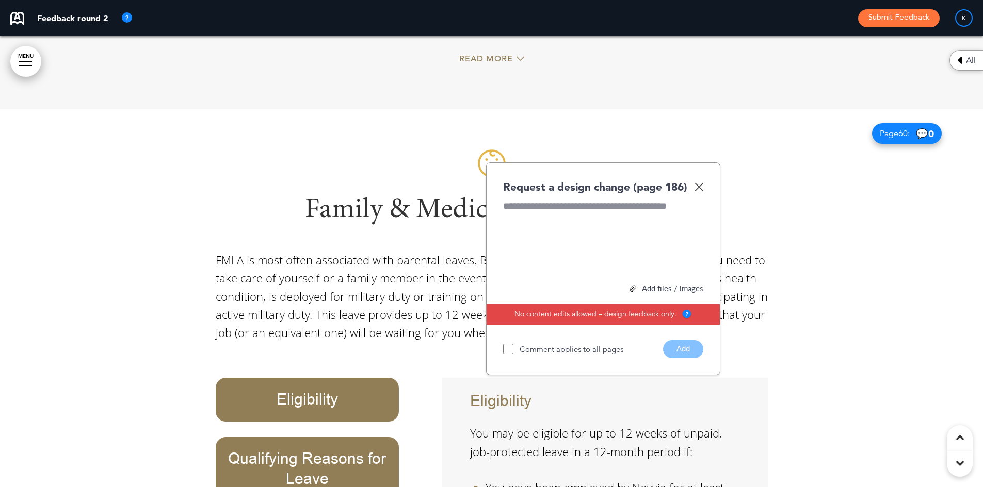
click at [567, 200] on div at bounding box center [603, 238] width 200 height 77
click at [690, 340] on button "Add" at bounding box center [683, 349] width 40 height 18
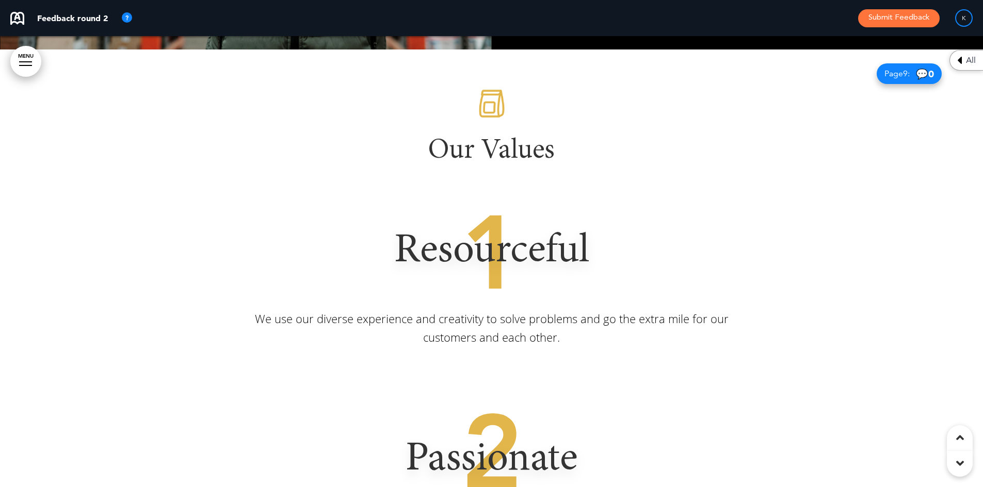
scroll to position [3508, 0]
